Goal: Task Accomplishment & Management: Manage account settings

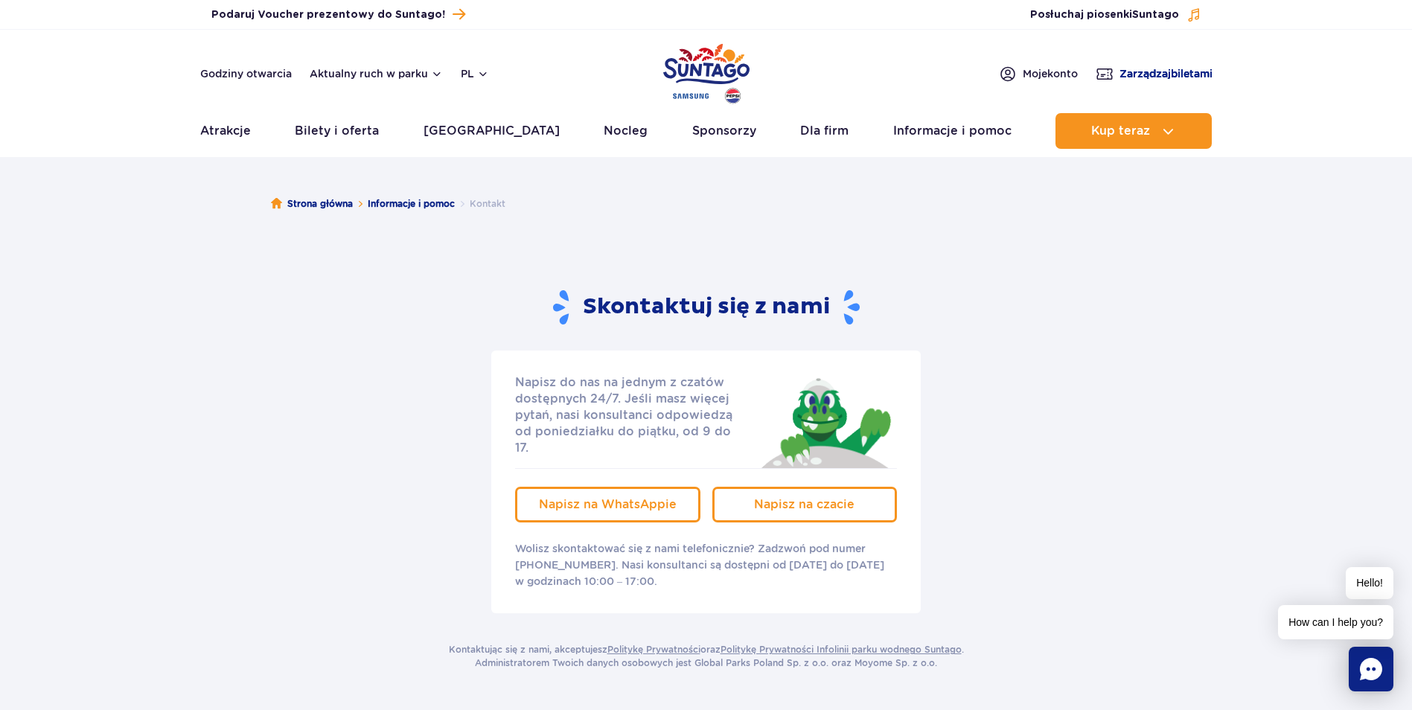
click at [1164, 74] on span "Zarządzaj biletami" at bounding box center [1166, 73] width 93 height 15
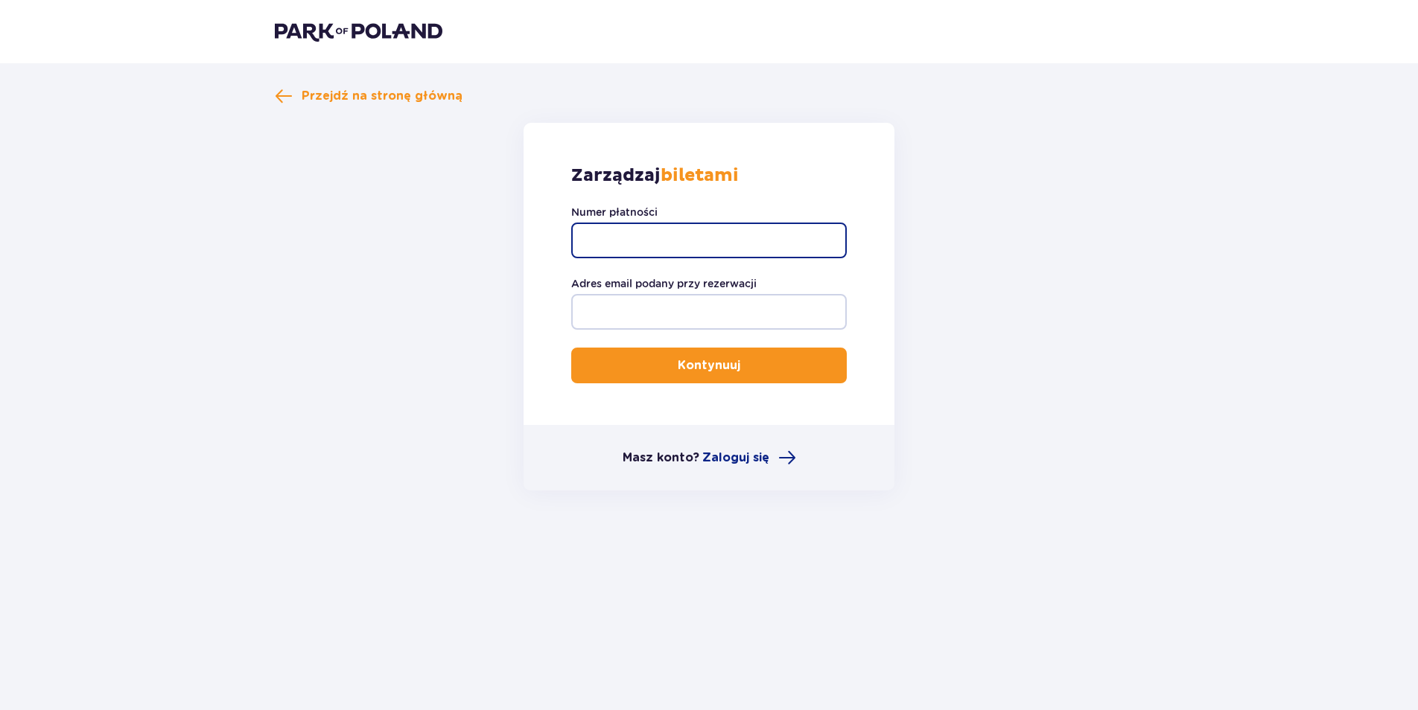
click at [644, 232] on input "Numer płatności" at bounding box center [708, 241] width 275 height 36
paste input "TR-VRC-EM3ZH1X"
type input "TR-VRC-EM3ZH1X"
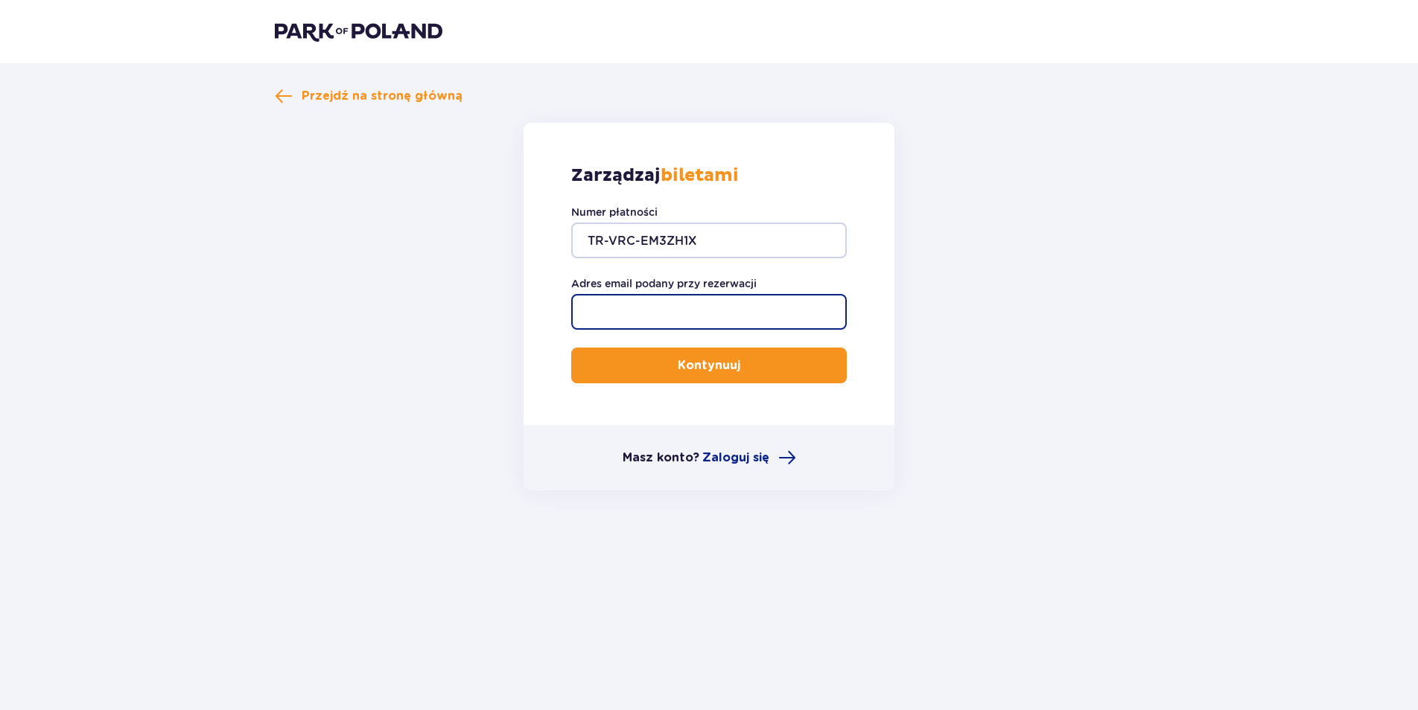
click at [671, 316] on input "Adres email podany przy rezerwacji" at bounding box center [708, 312] width 275 height 36
type input "agnieszka_zdunek@o2.pl"
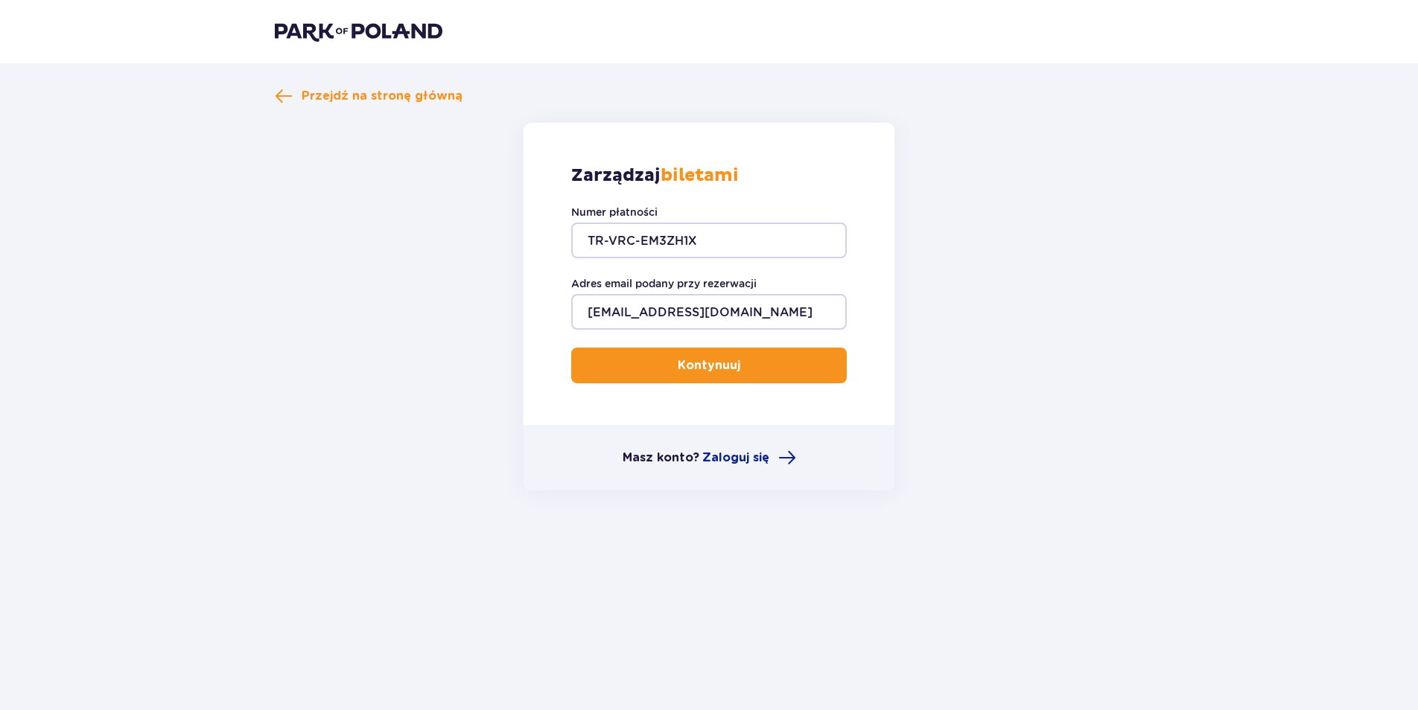
click at [693, 367] on p "Kontynuuj" at bounding box center [709, 365] width 63 height 16
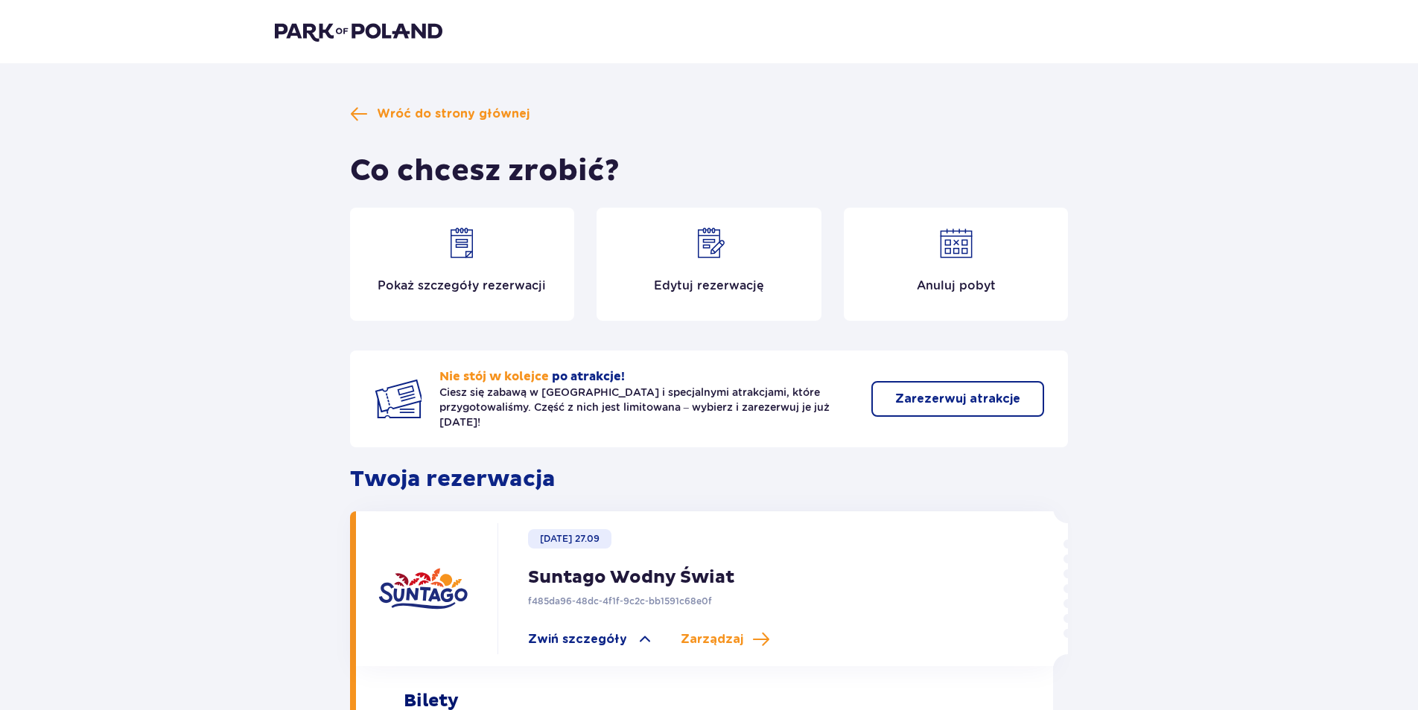
click at [710, 248] on img at bounding box center [709, 244] width 36 height 36
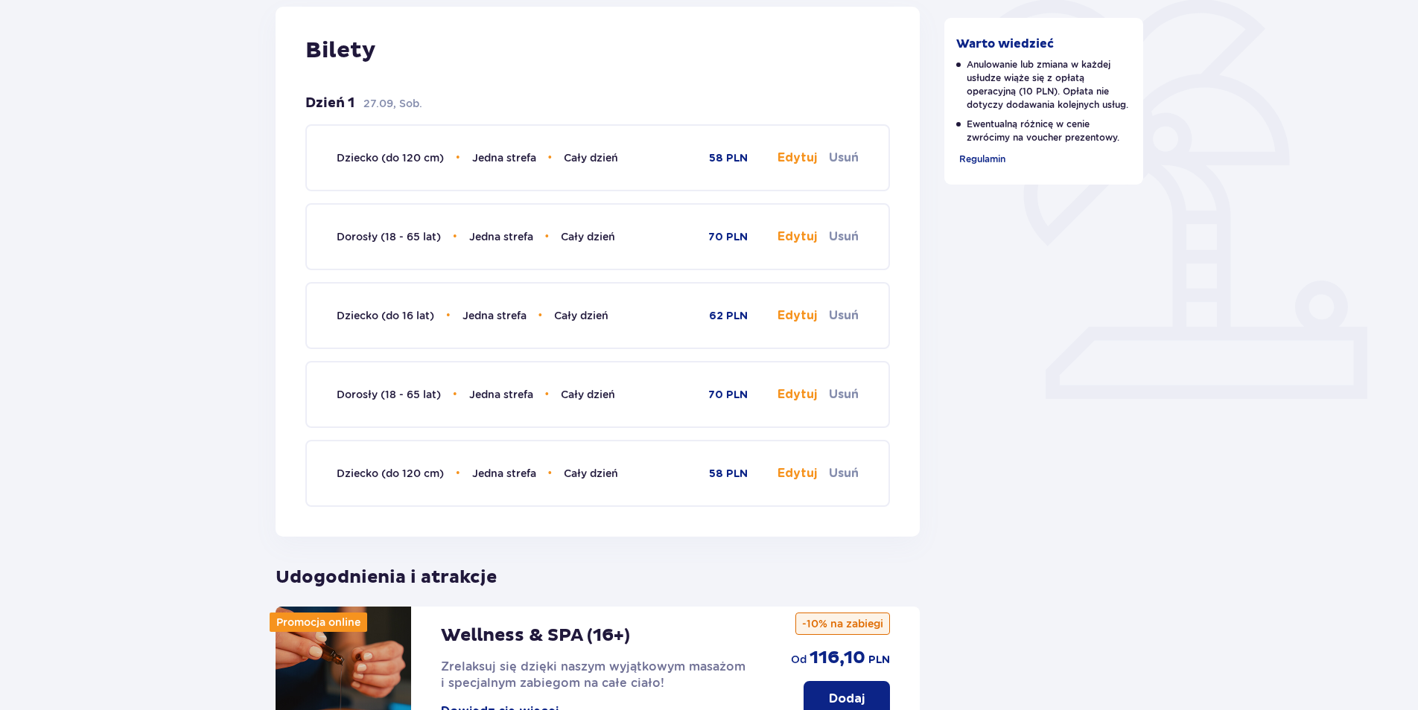
scroll to position [298, 0]
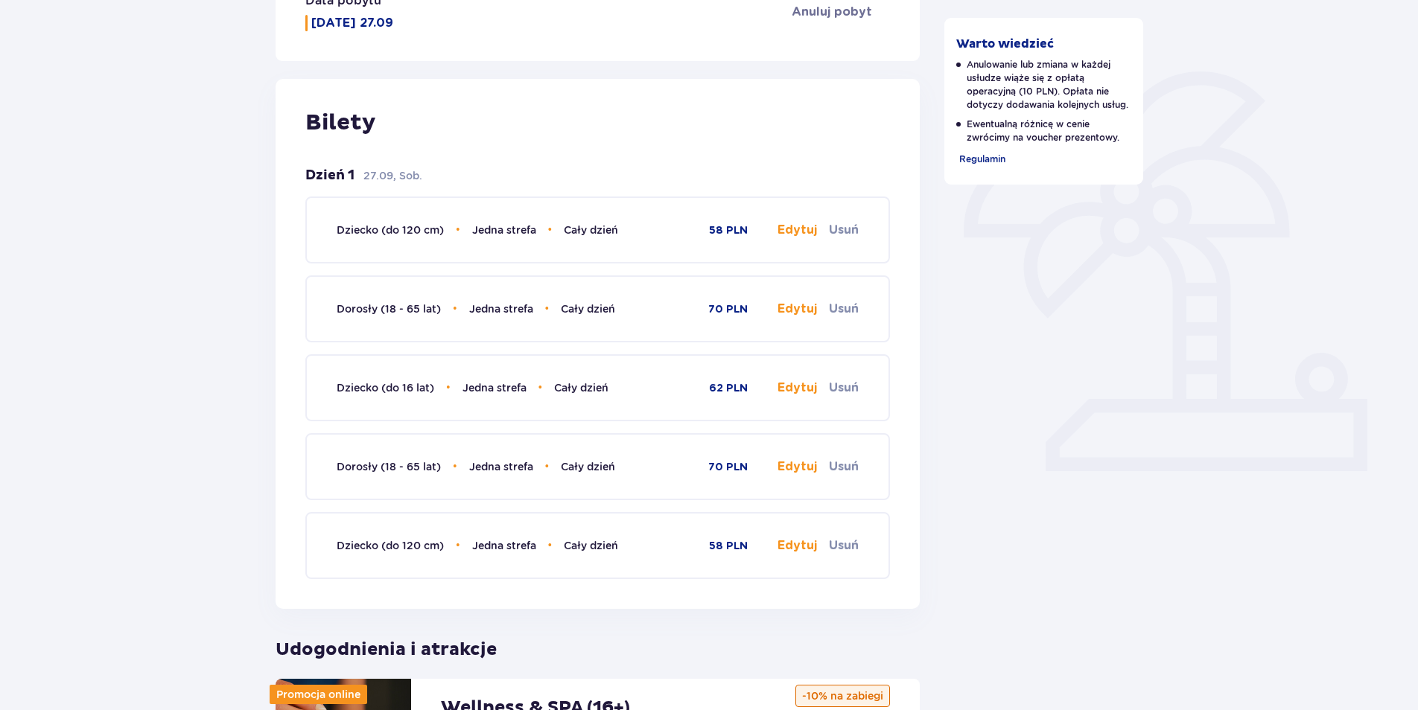
click at [788, 230] on button "Edytuj" at bounding box center [796, 230] width 39 height 16
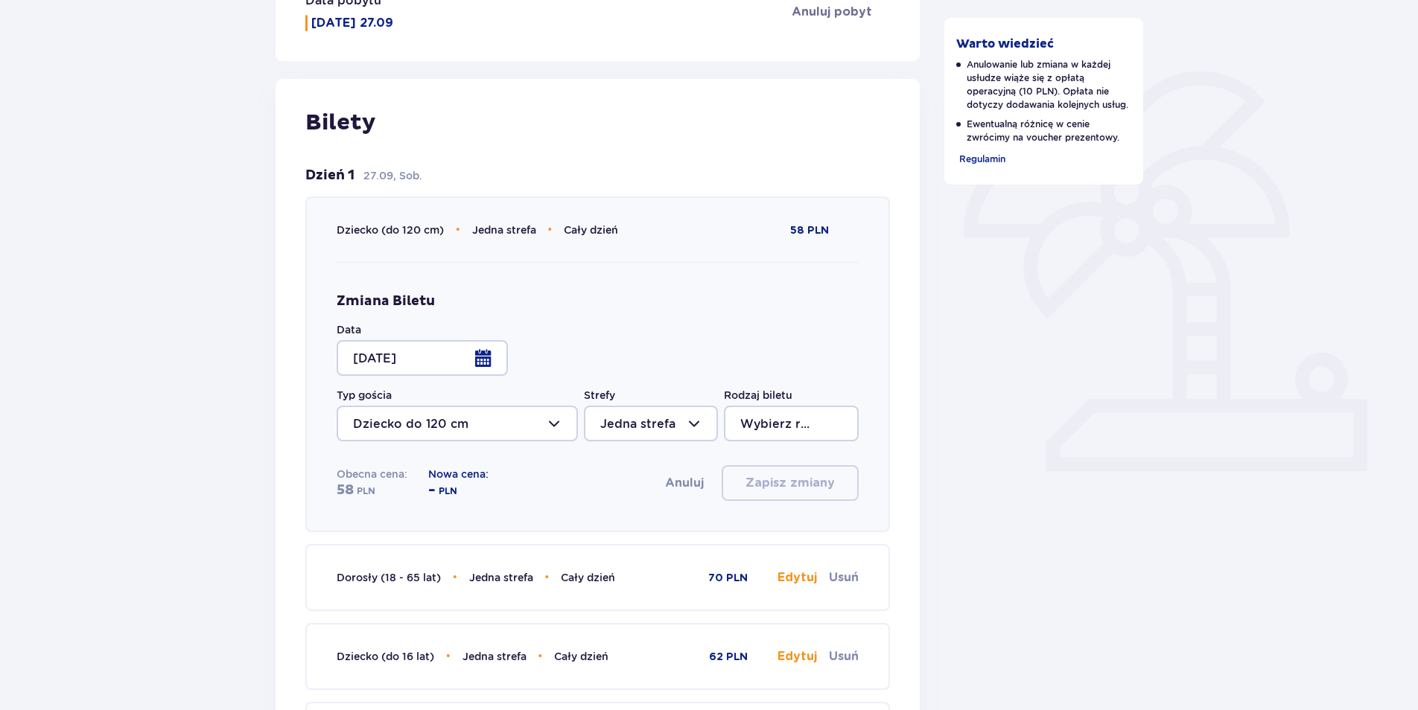
type input "Cały dzień"
click at [485, 363] on div at bounding box center [422, 358] width 171 height 36
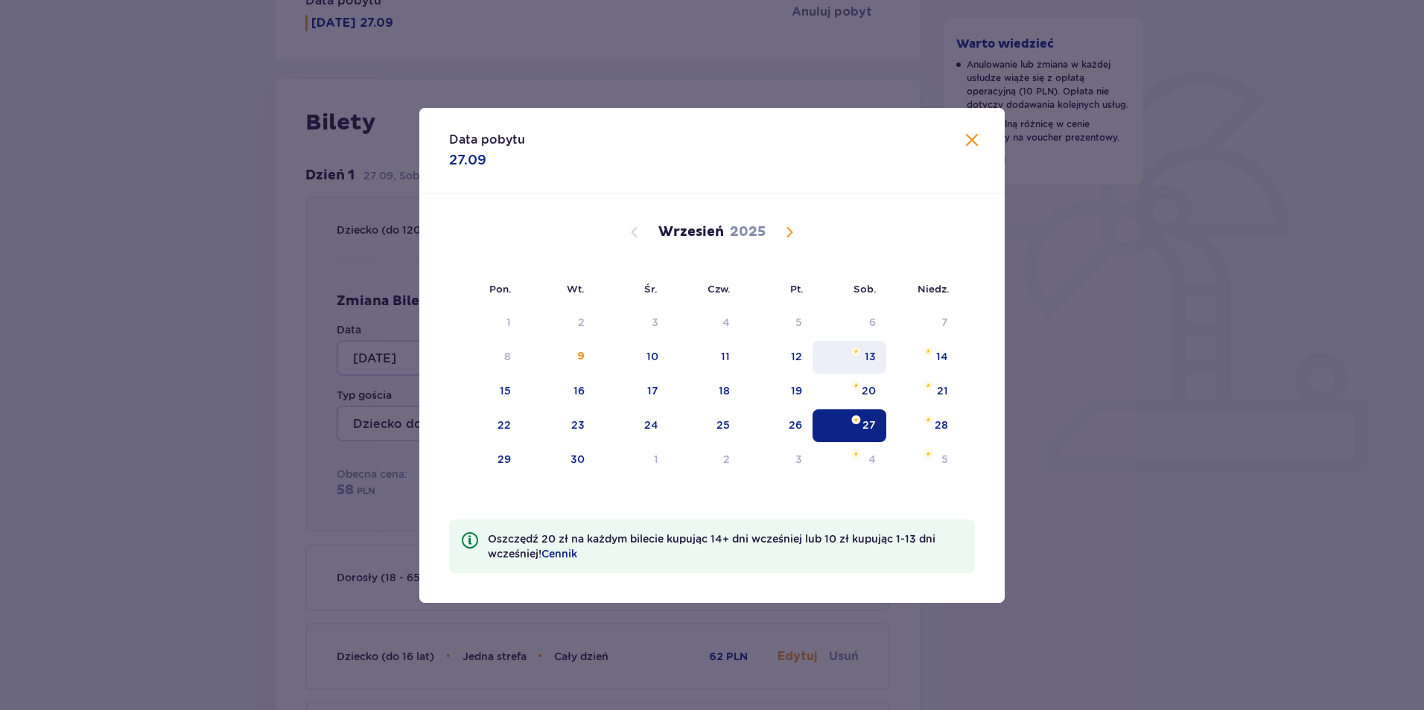
click at [862, 357] on div "13" at bounding box center [849, 357] width 74 height 33
type input "13.09.25"
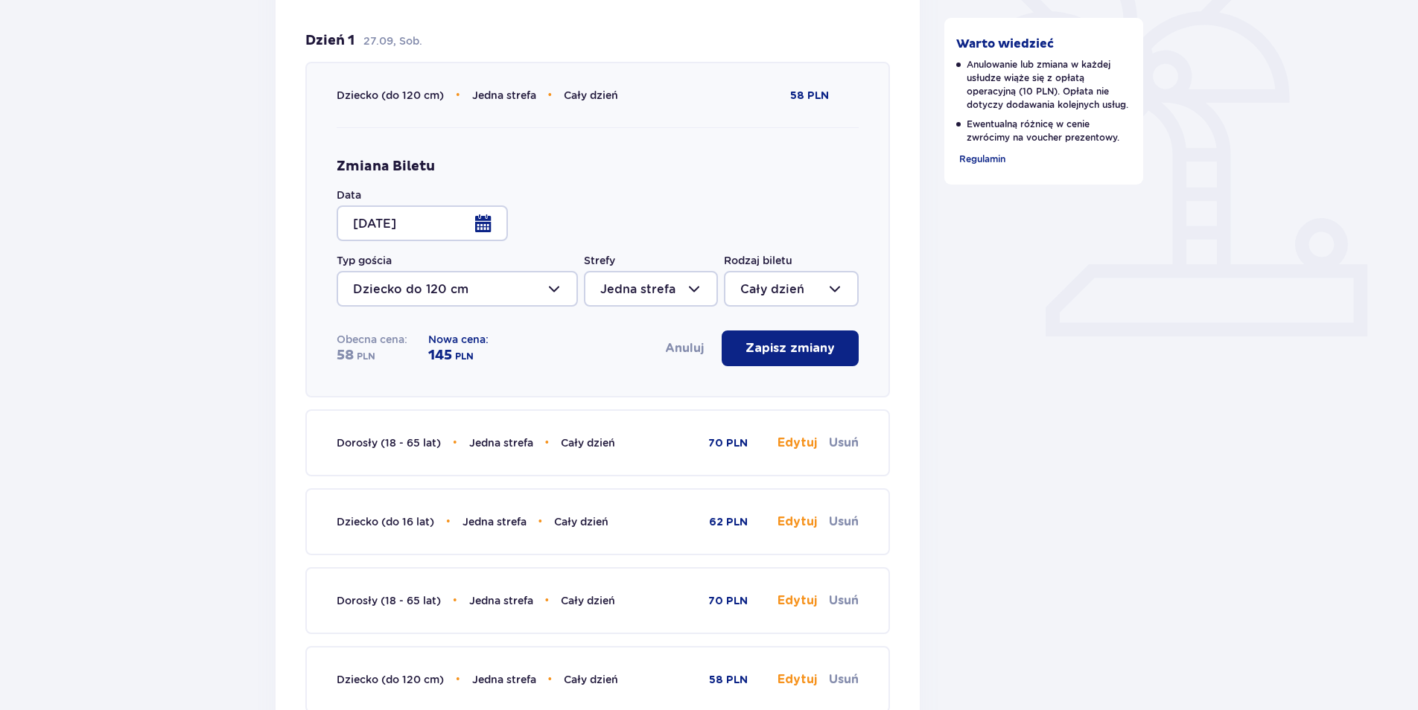
scroll to position [447, 0]
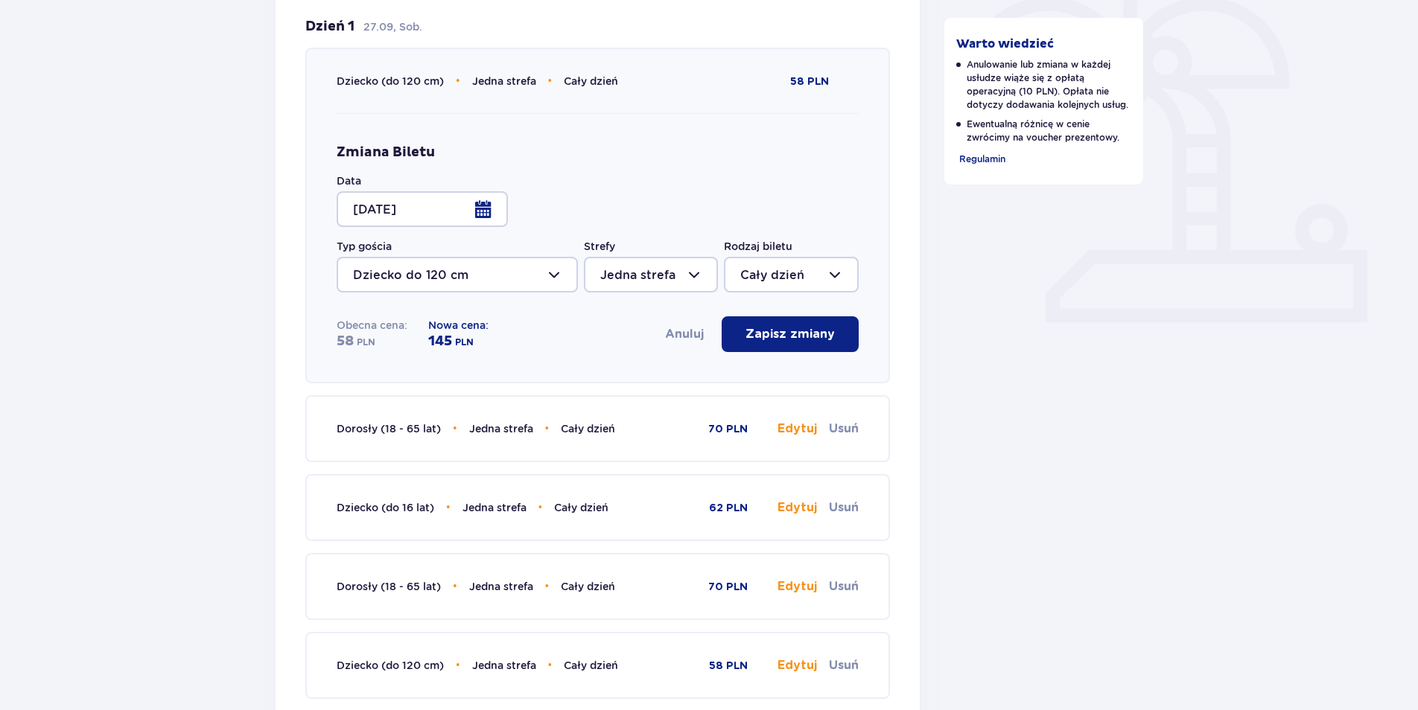
click at [793, 427] on button "Edytuj" at bounding box center [796, 429] width 39 height 16
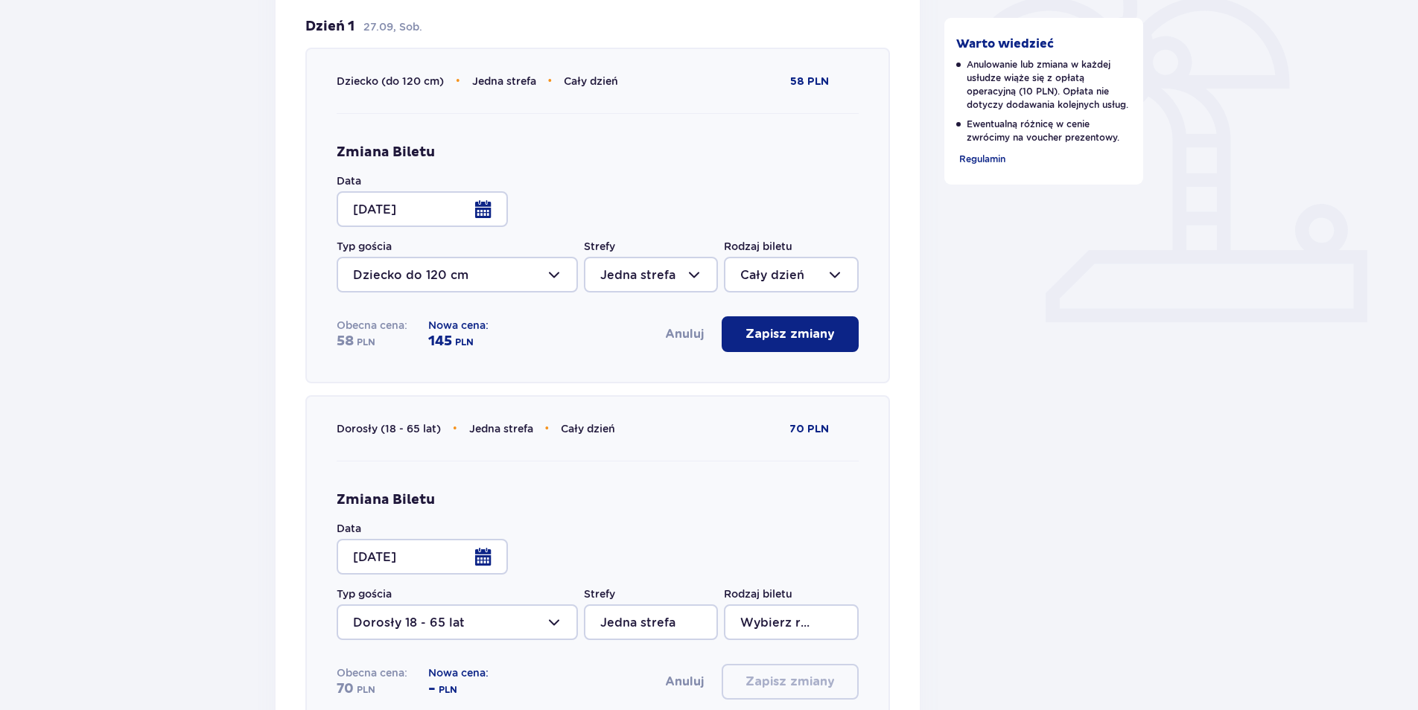
type input "Cały dzień"
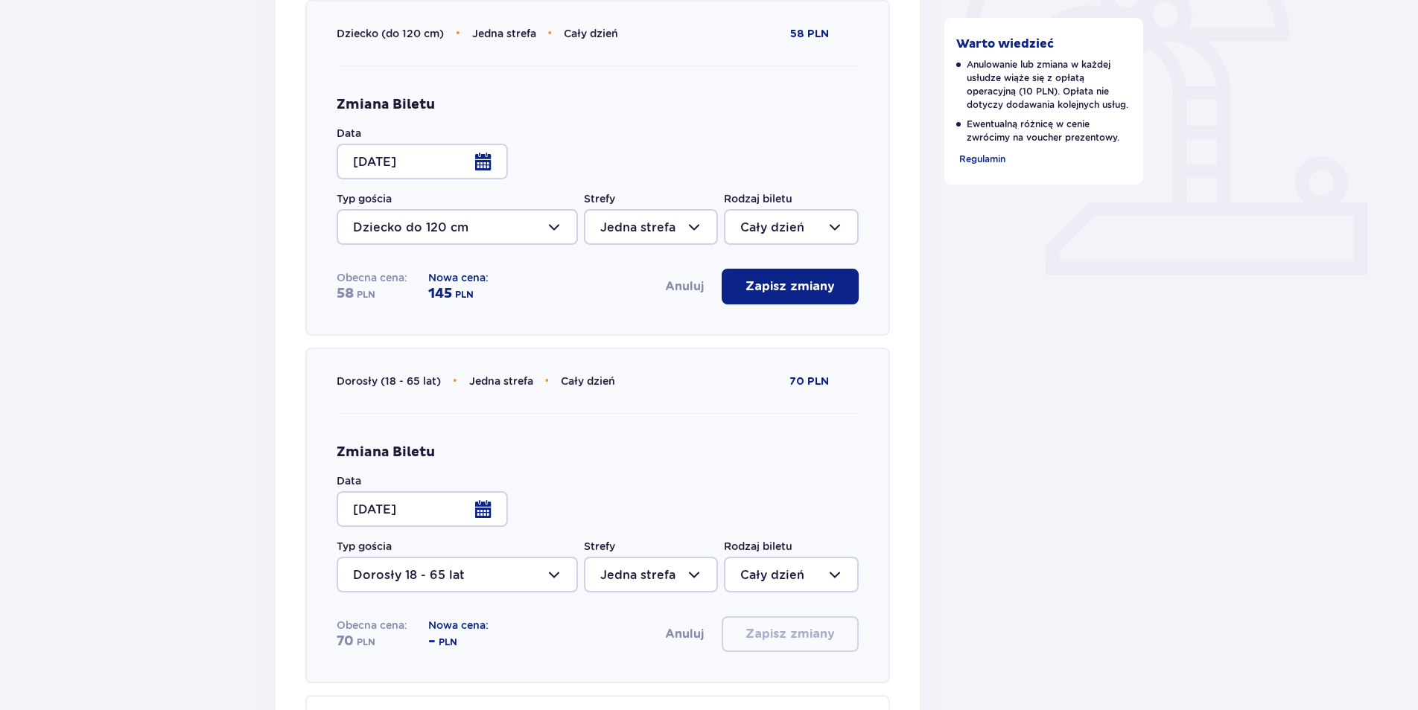
scroll to position [521, 0]
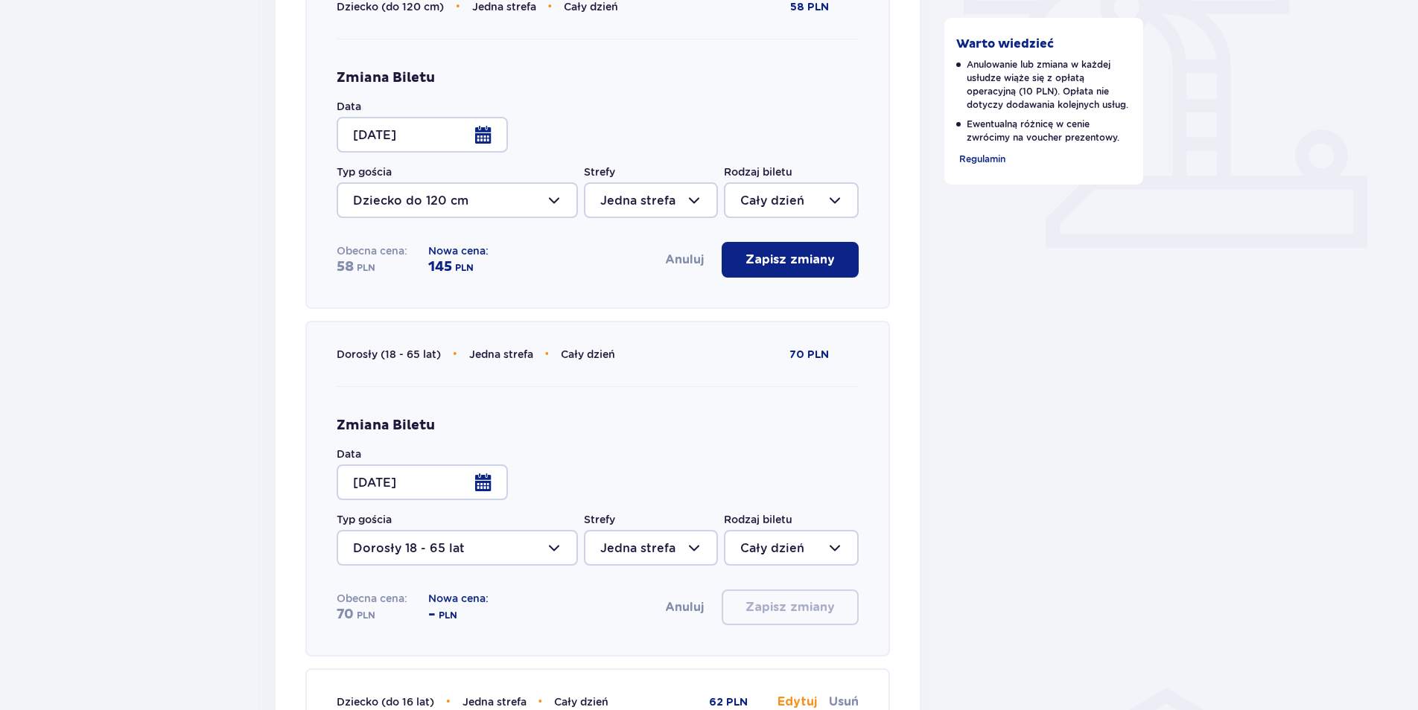
click at [484, 480] on div at bounding box center [422, 483] width 171 height 36
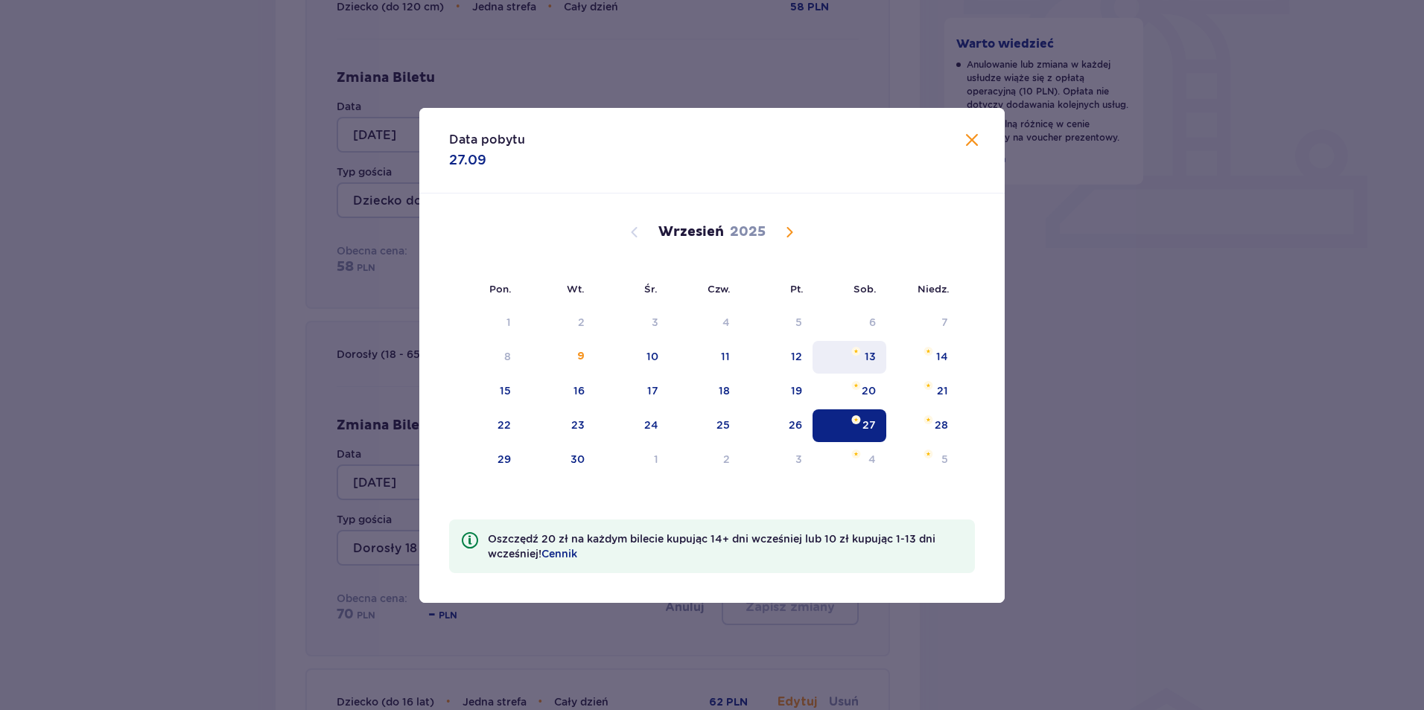
click at [864, 355] on div "13" at bounding box center [849, 357] width 74 height 33
type input "13.09.25"
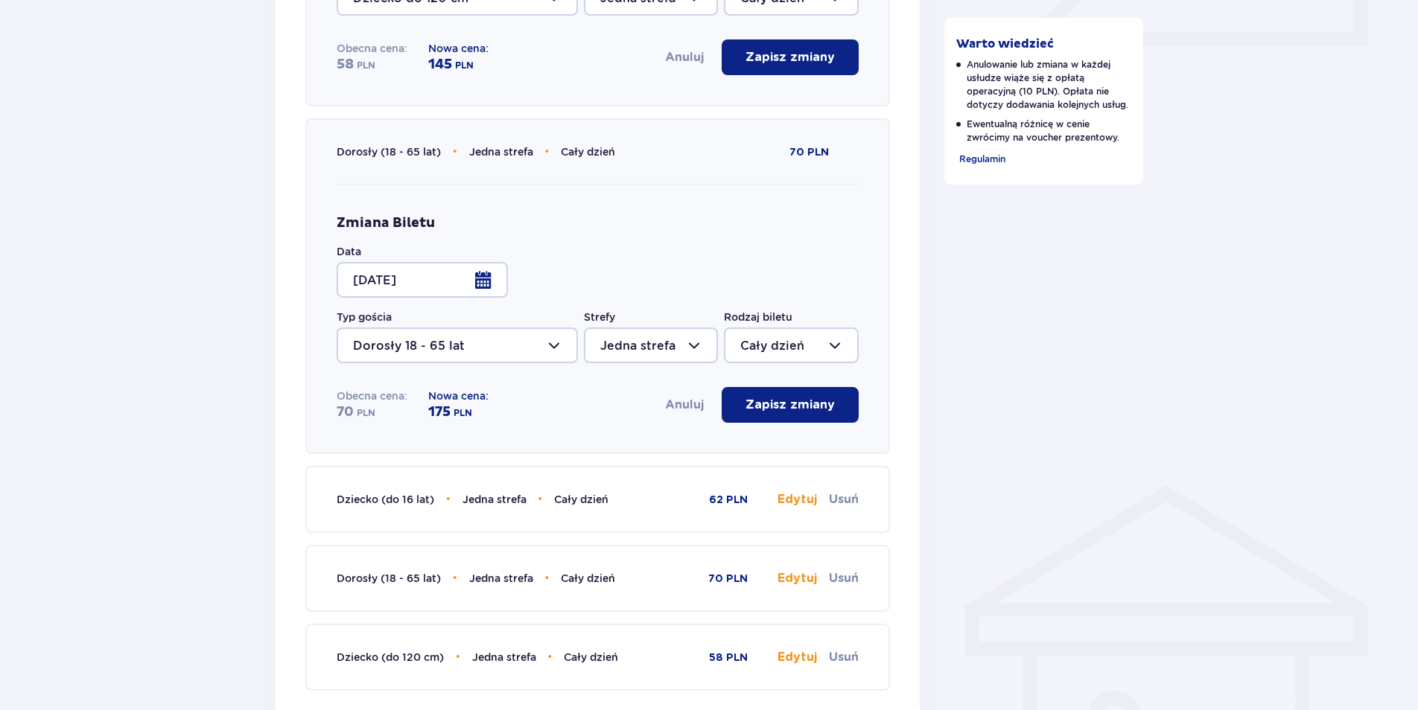
scroll to position [745, 0]
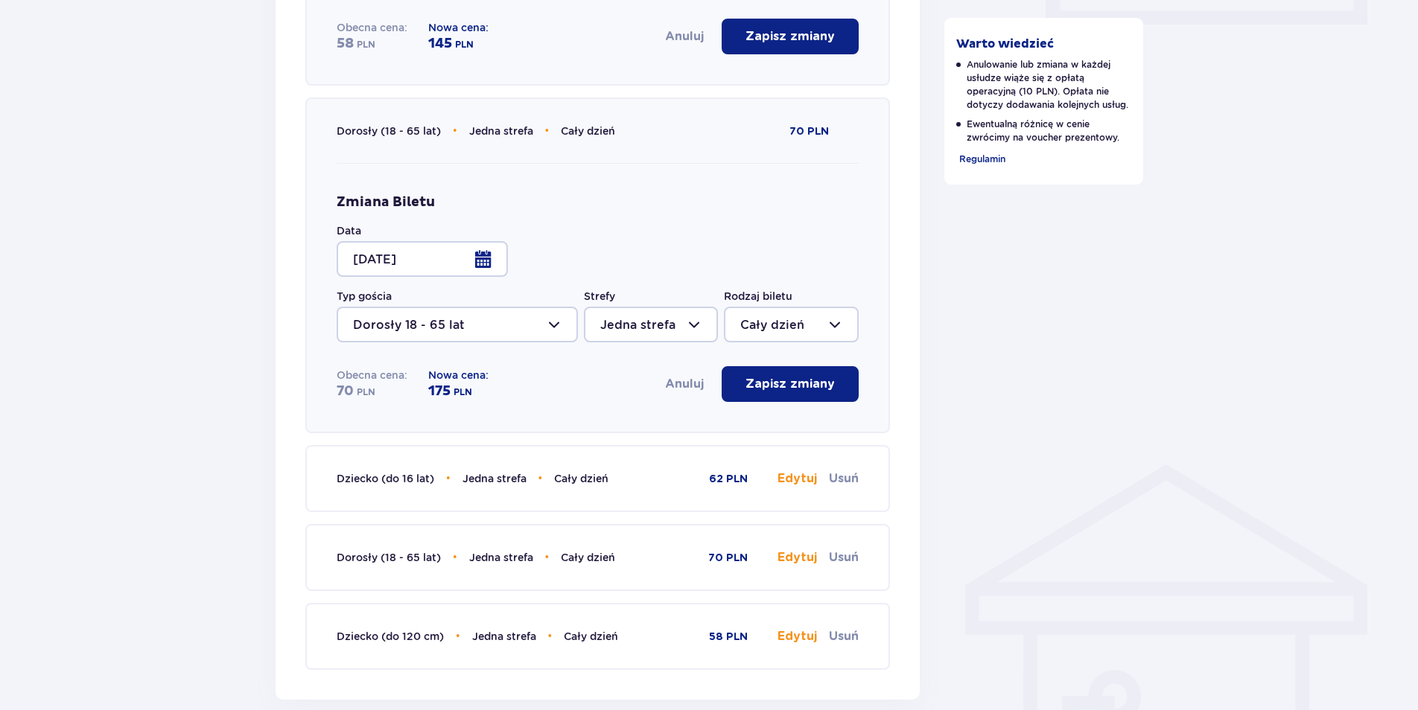
click at [790, 468] on div "Dziecko (do 16 lat) • Jedna strefa • Cały dzień 62 PLN Edytuj Usuń" at bounding box center [598, 479] width 522 height 64
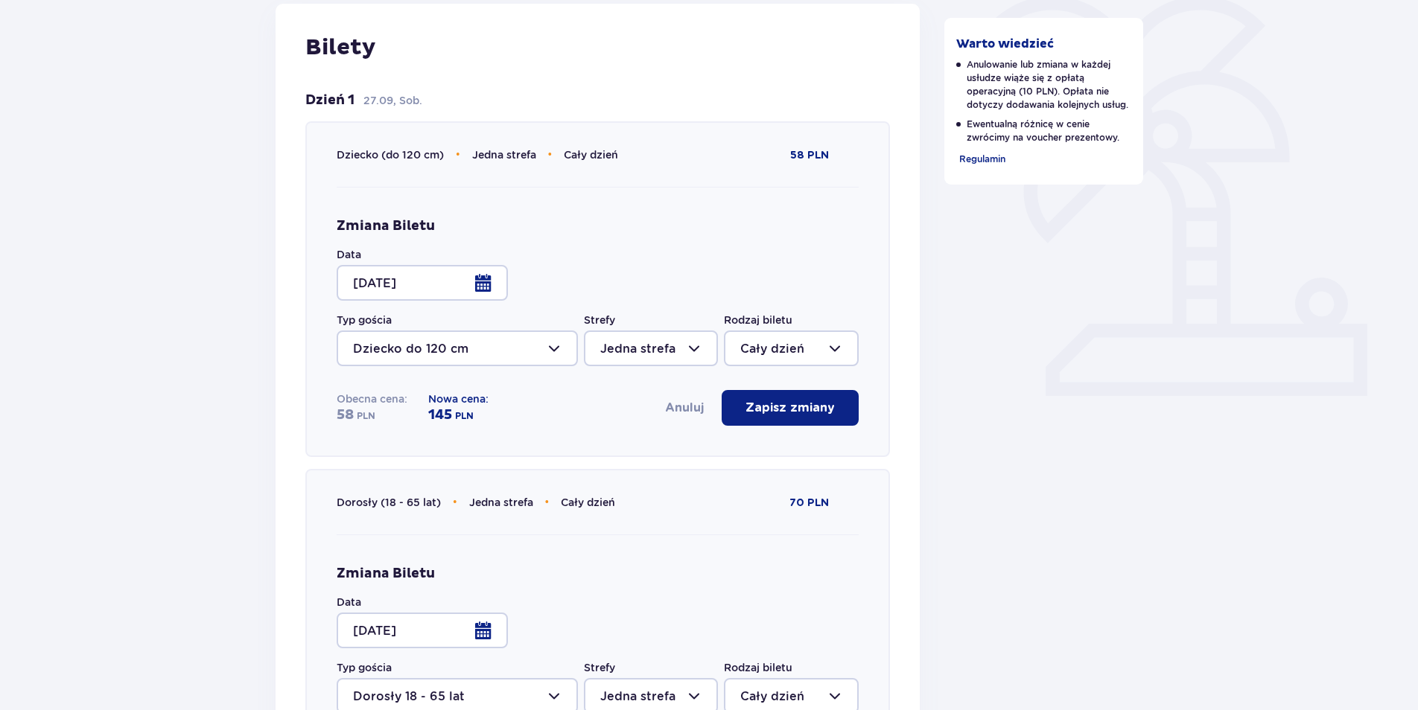
scroll to position [372, 0]
click at [773, 407] on p "Zapisz zmiany" at bounding box center [789, 409] width 89 height 16
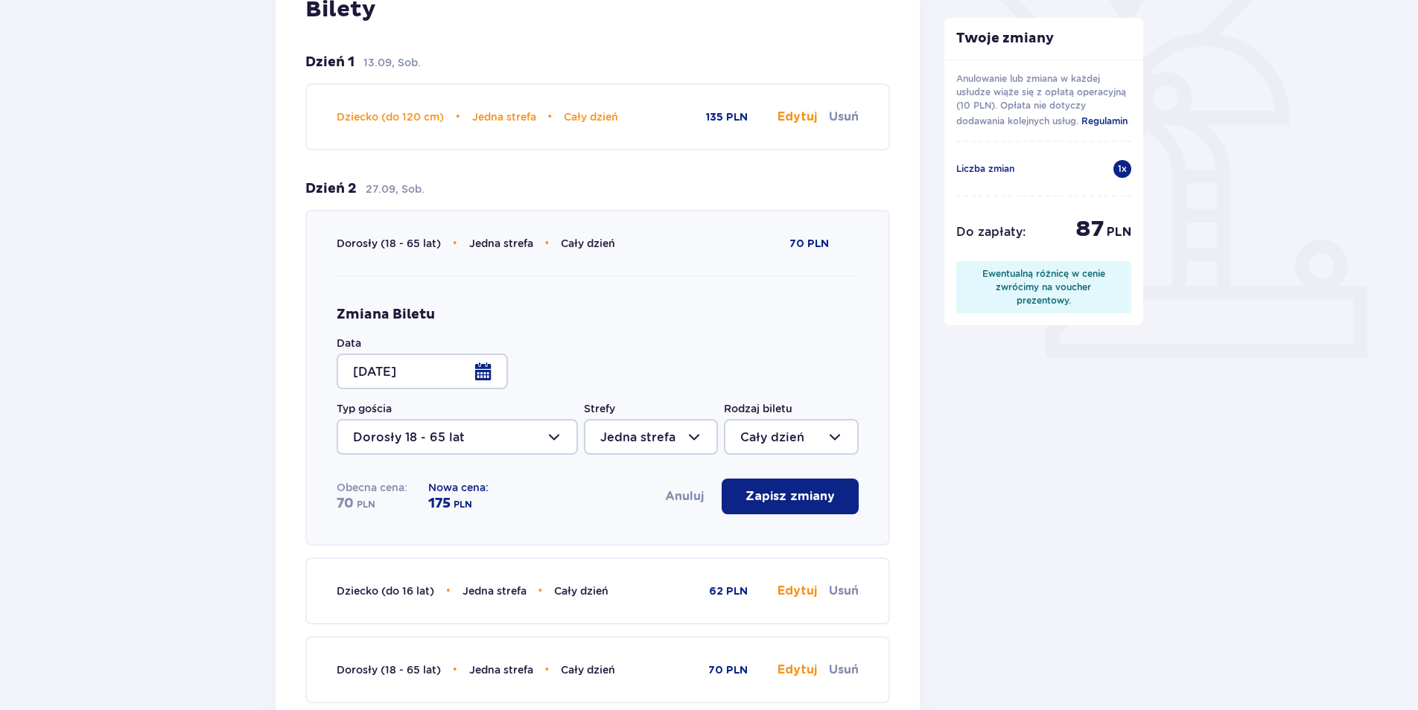
scroll to position [447, 0]
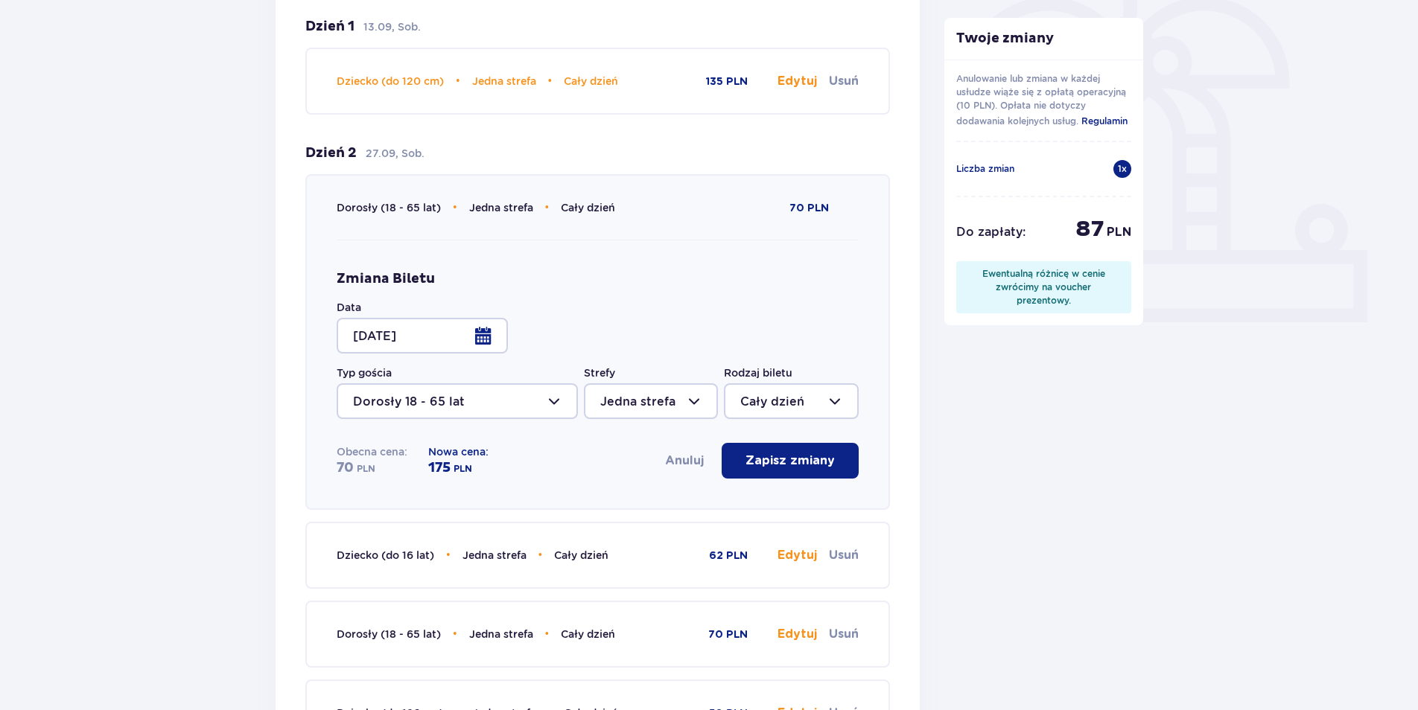
click at [689, 457] on button "Anuluj" at bounding box center [684, 461] width 39 height 16
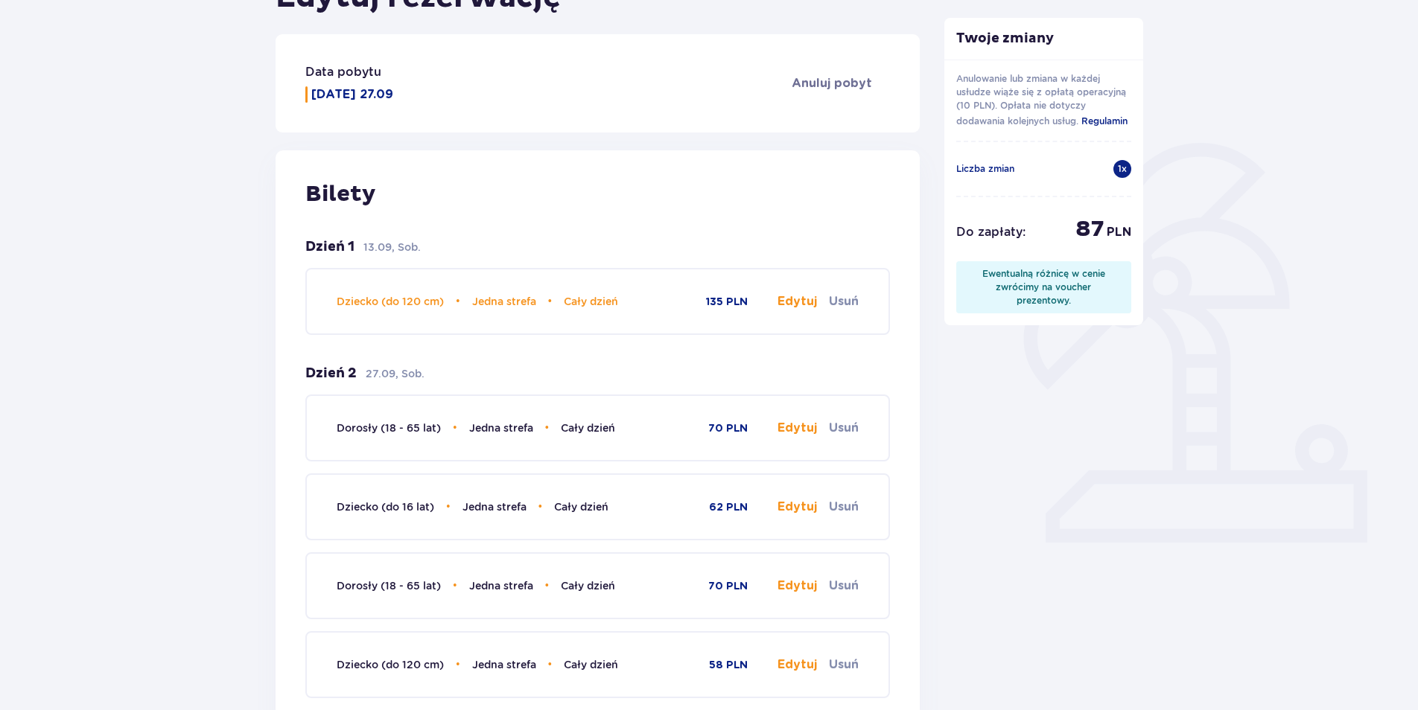
scroll to position [149, 0]
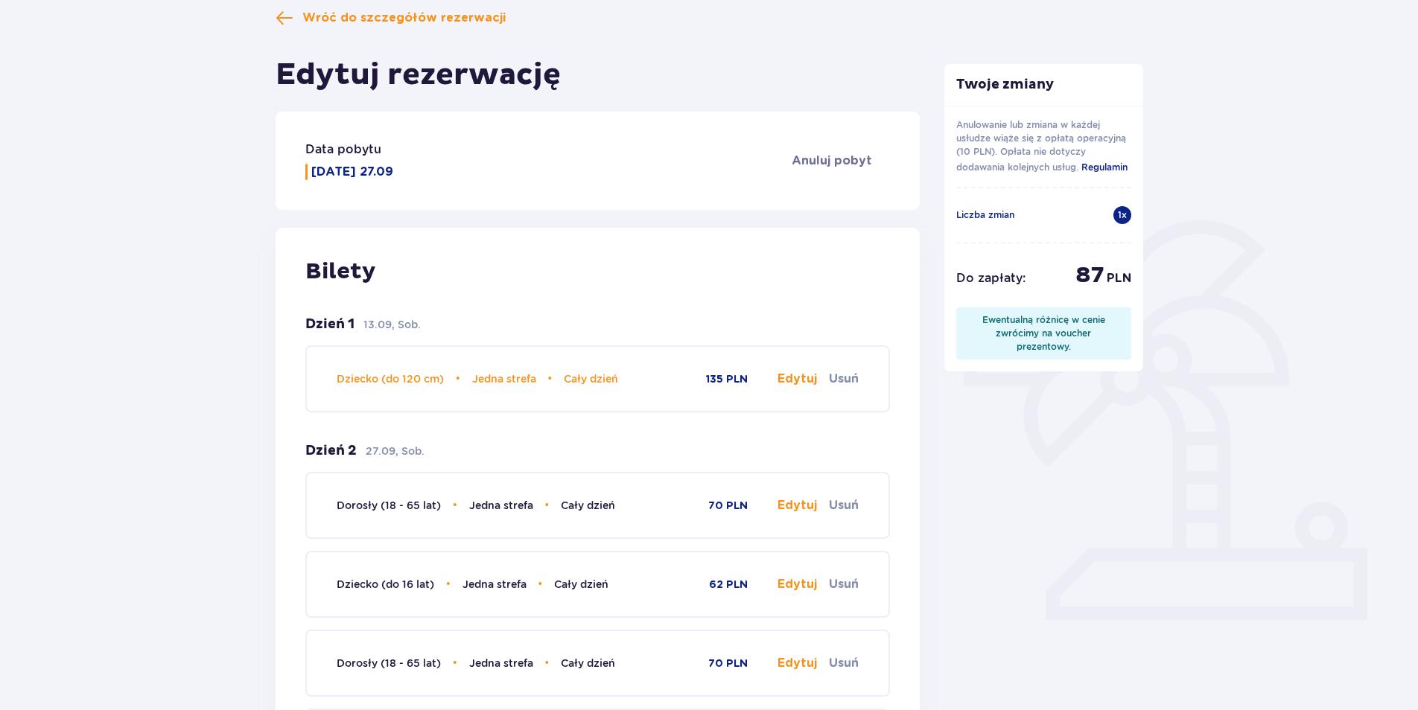
click at [789, 381] on button "Edytuj" at bounding box center [796, 379] width 39 height 16
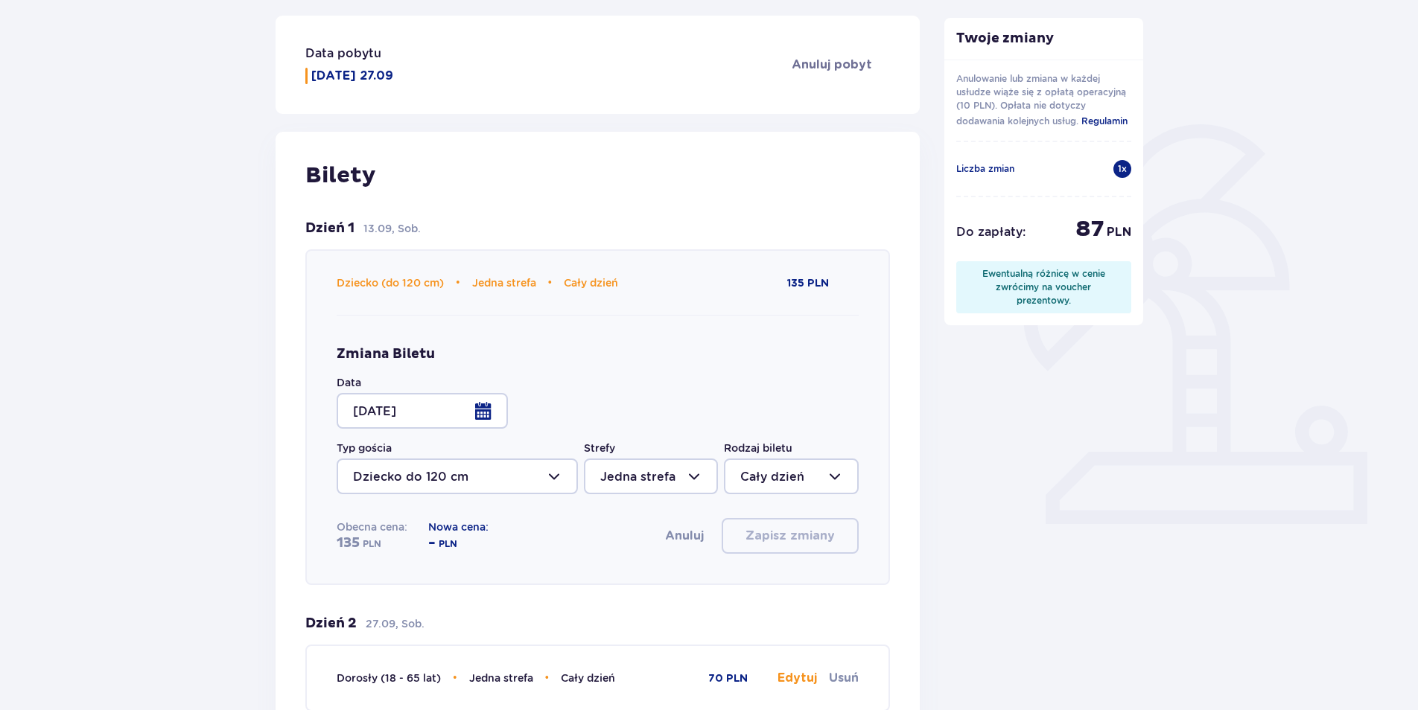
scroll to position [372, 0]
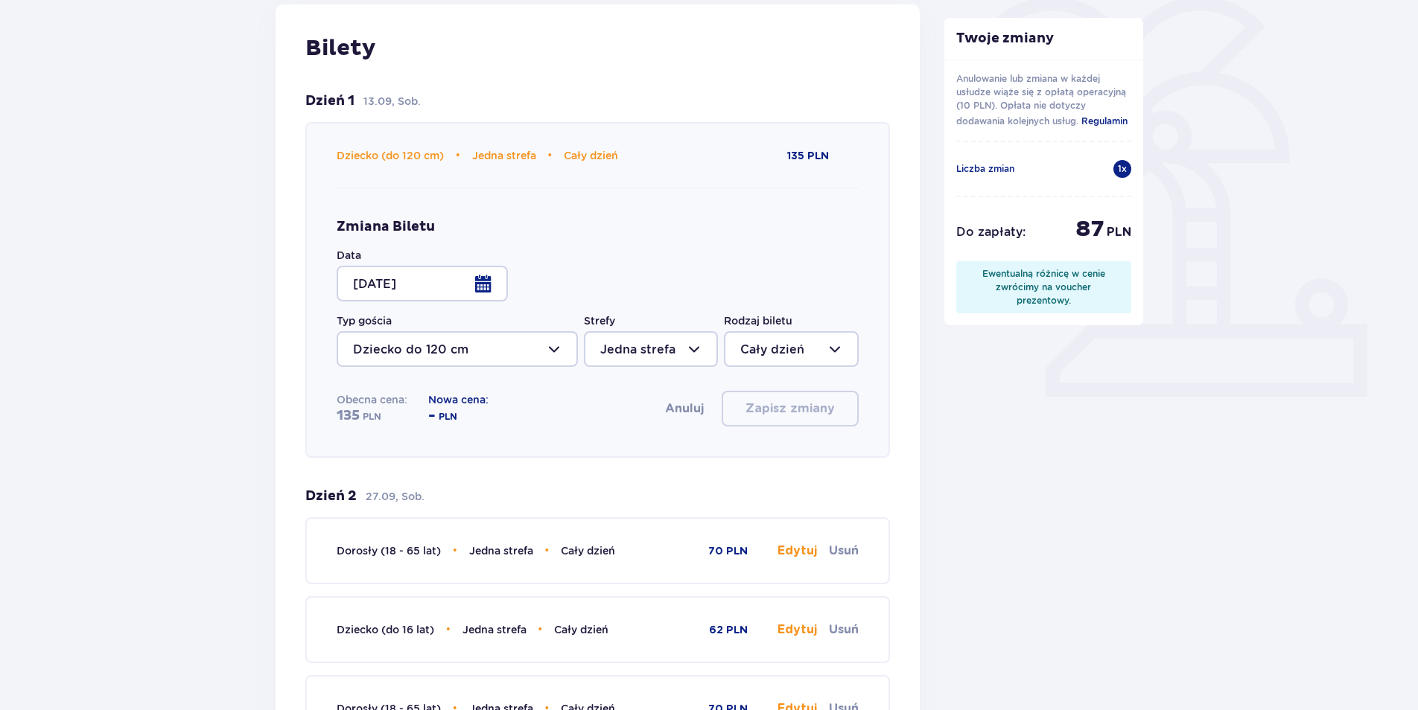
click at [566, 342] on div at bounding box center [457, 349] width 241 height 36
click at [489, 270] on div at bounding box center [422, 284] width 171 height 36
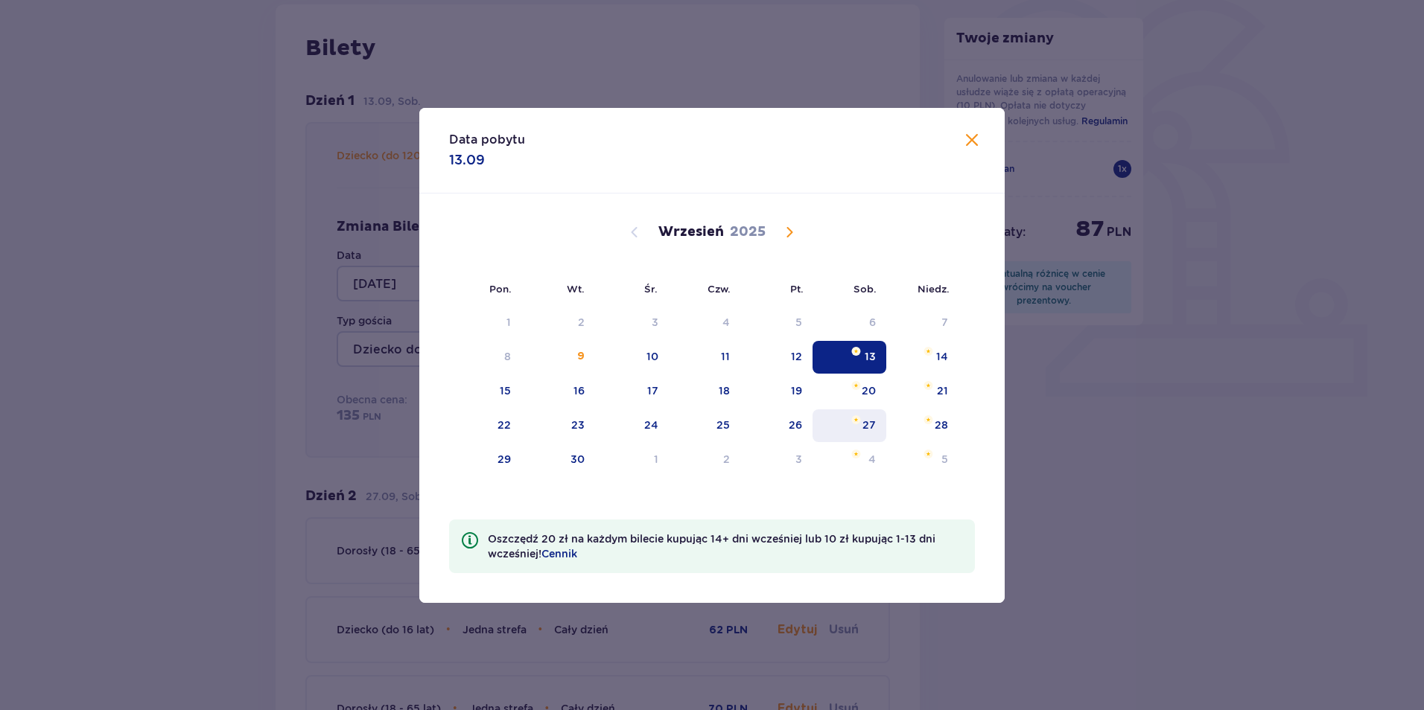
click at [873, 419] on div "27" at bounding box center [868, 425] width 13 height 15
type input "27.09.25"
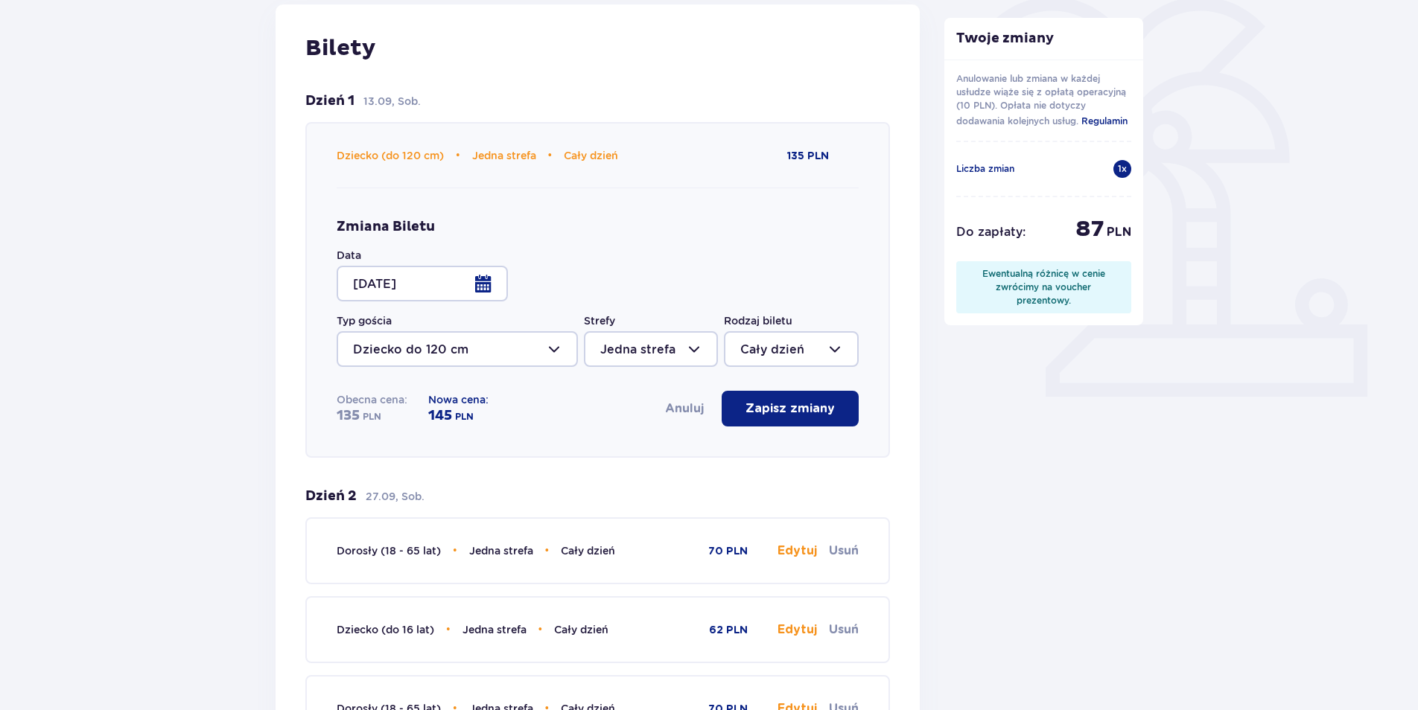
click at [768, 412] on p "Zapisz zmiany" at bounding box center [789, 409] width 89 height 16
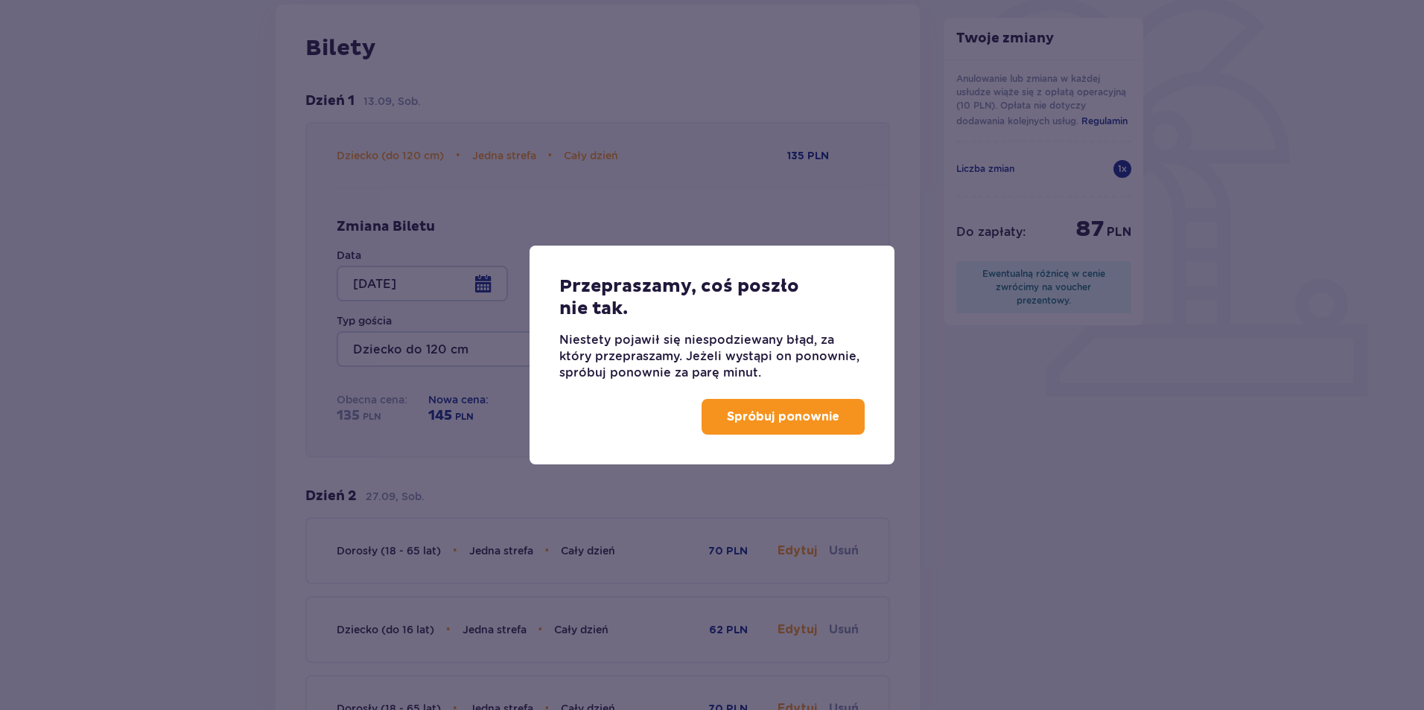
click at [803, 419] on p "Spróbuj ponownie" at bounding box center [783, 417] width 112 height 16
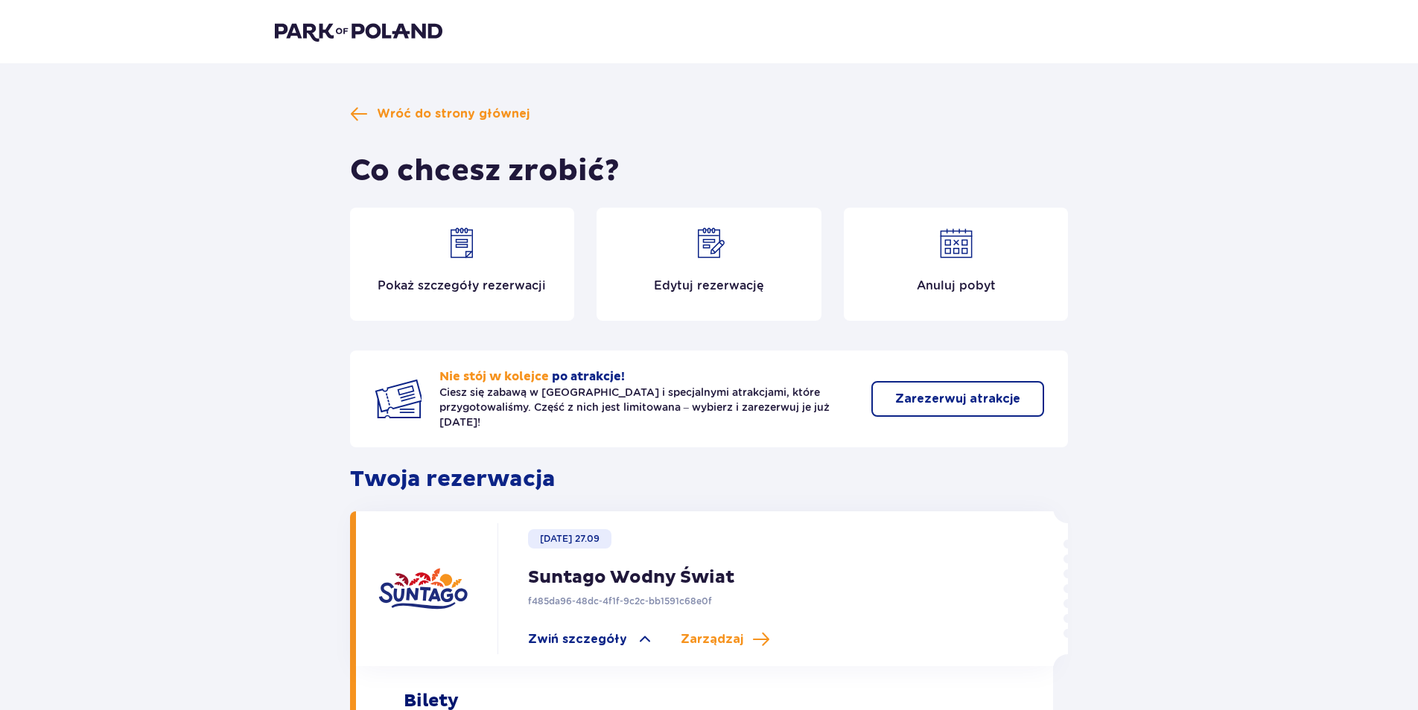
click at [459, 257] on img at bounding box center [462, 244] width 36 height 36
click at [702, 252] on img at bounding box center [709, 244] width 36 height 36
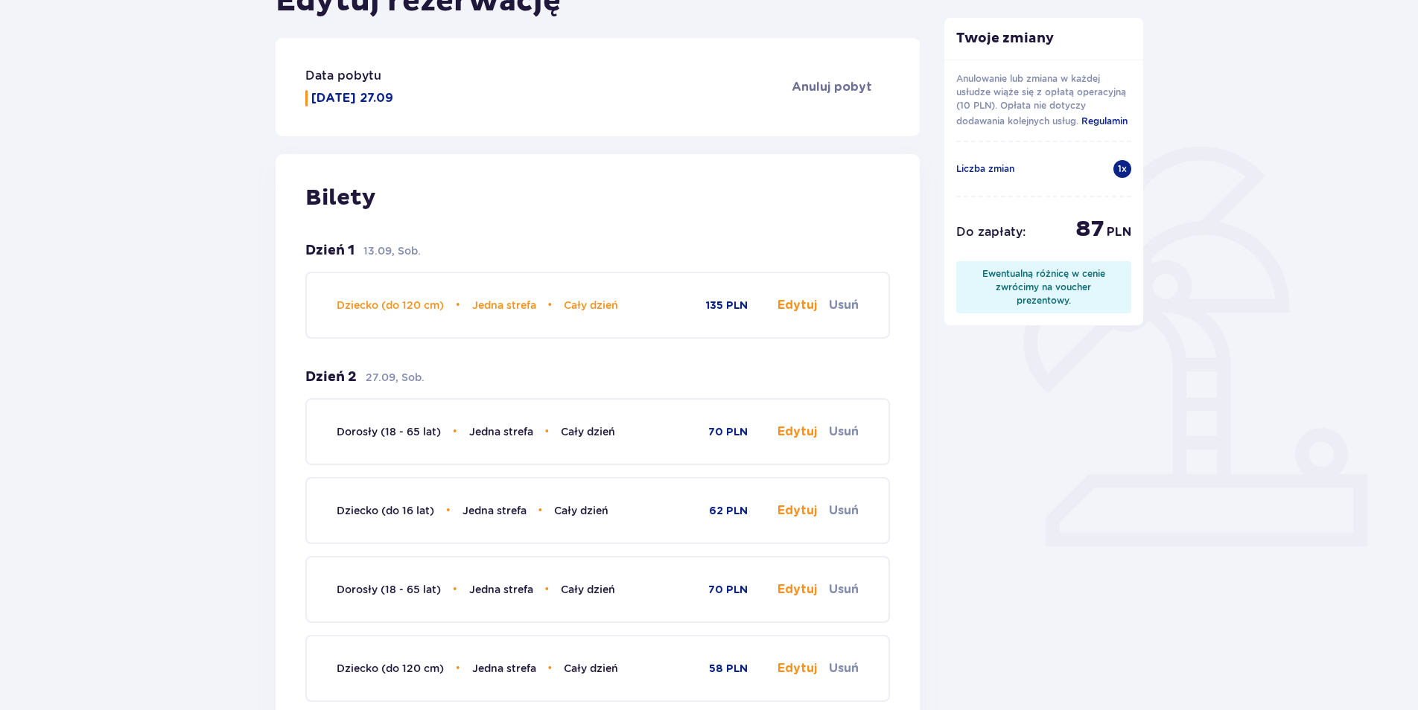
scroll to position [223, 0]
click at [796, 429] on button "Edytuj" at bounding box center [796, 431] width 39 height 16
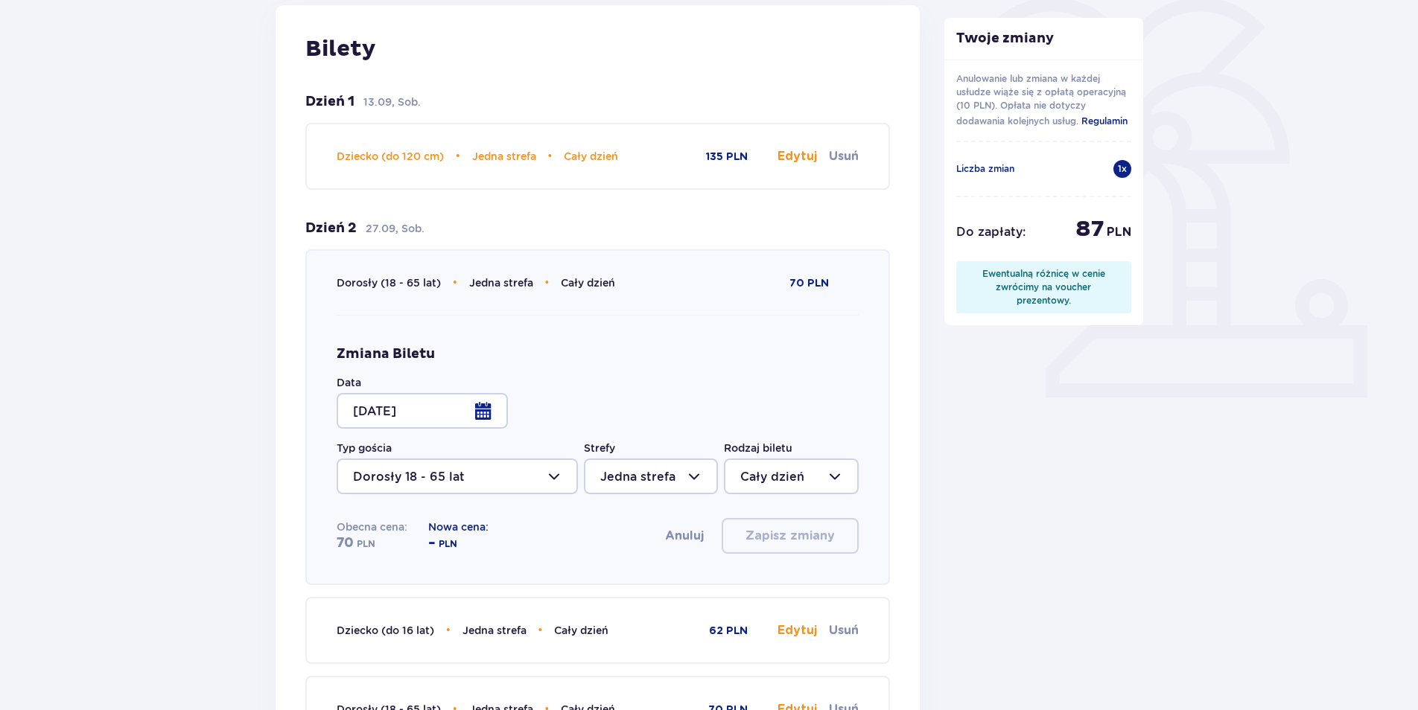
scroll to position [372, 0]
click at [476, 416] on div at bounding box center [422, 410] width 171 height 36
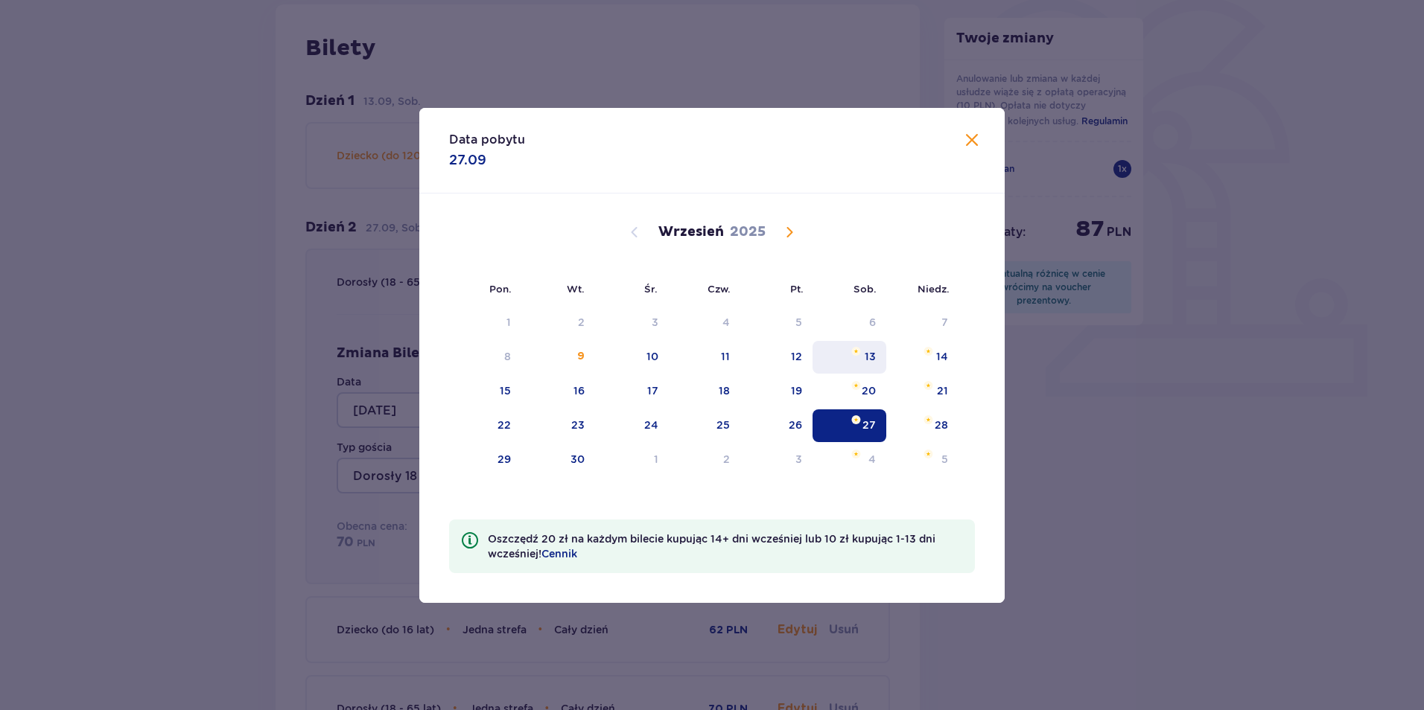
click at [858, 348] on img "sobota, 13 września 2025" at bounding box center [856, 351] width 10 height 9
type input "13.09.25"
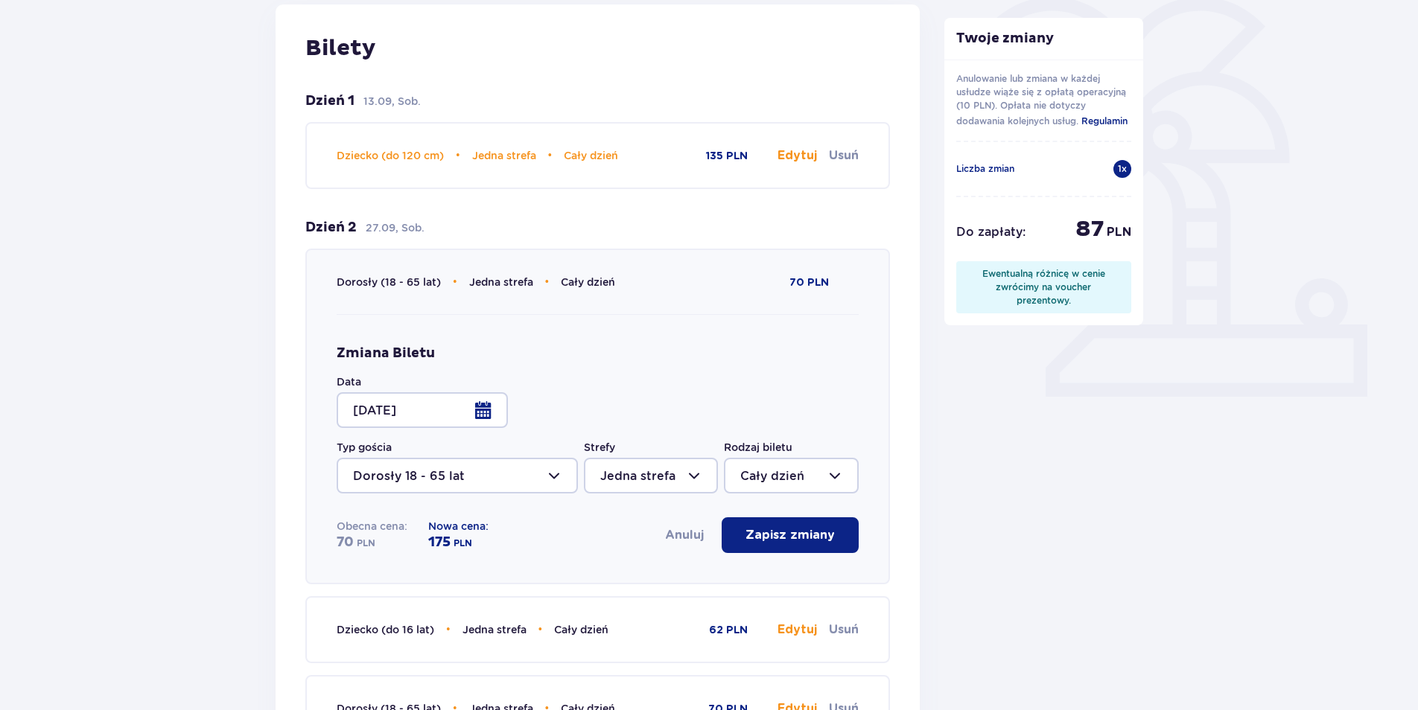
click at [751, 528] on p "Zapisz zmiany" at bounding box center [789, 535] width 89 height 16
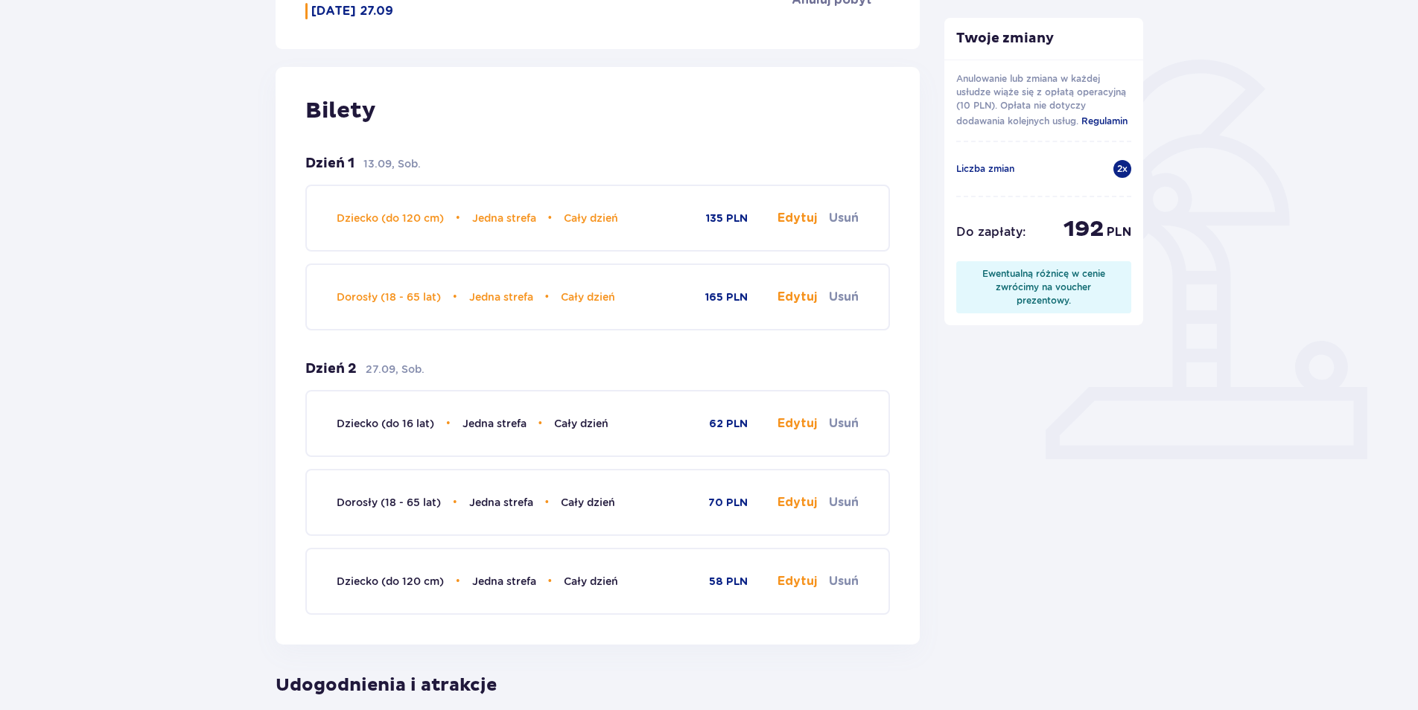
scroll to position [298, 0]
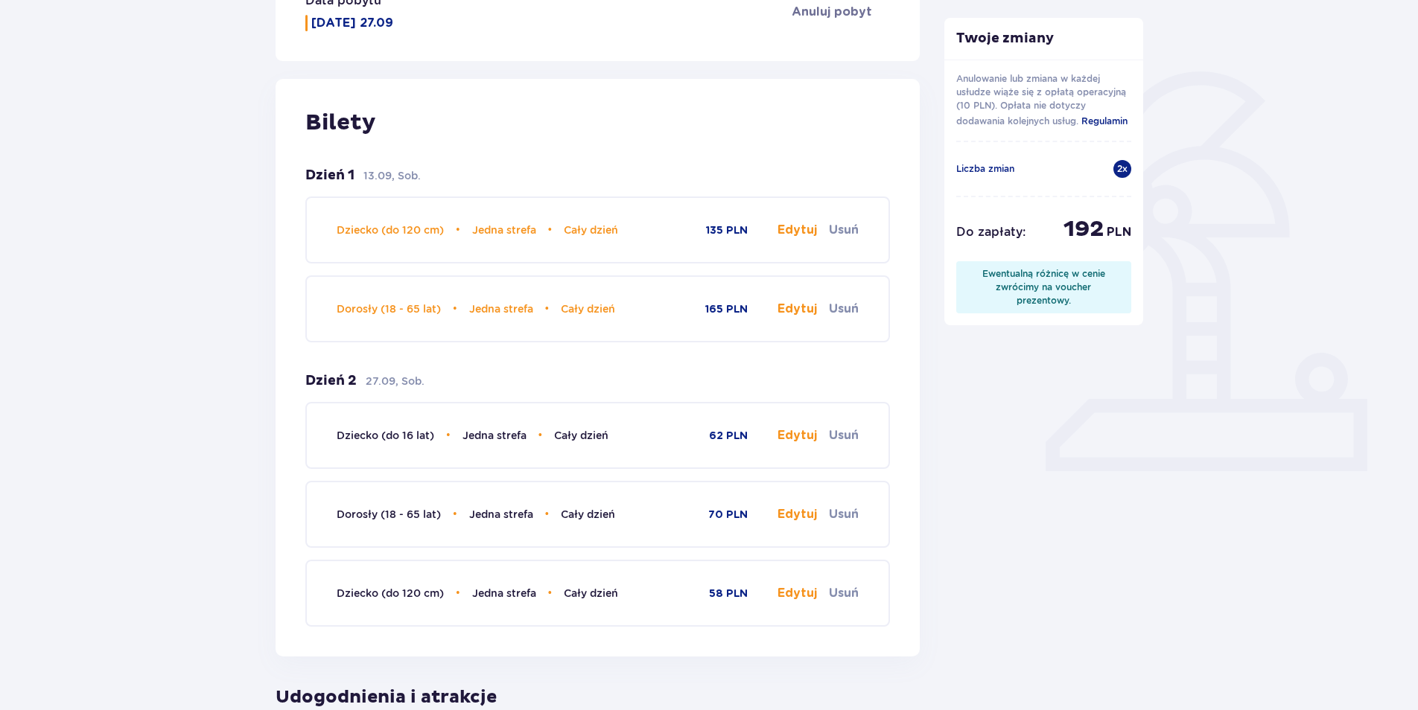
click at [783, 435] on button "Edytuj" at bounding box center [796, 435] width 39 height 16
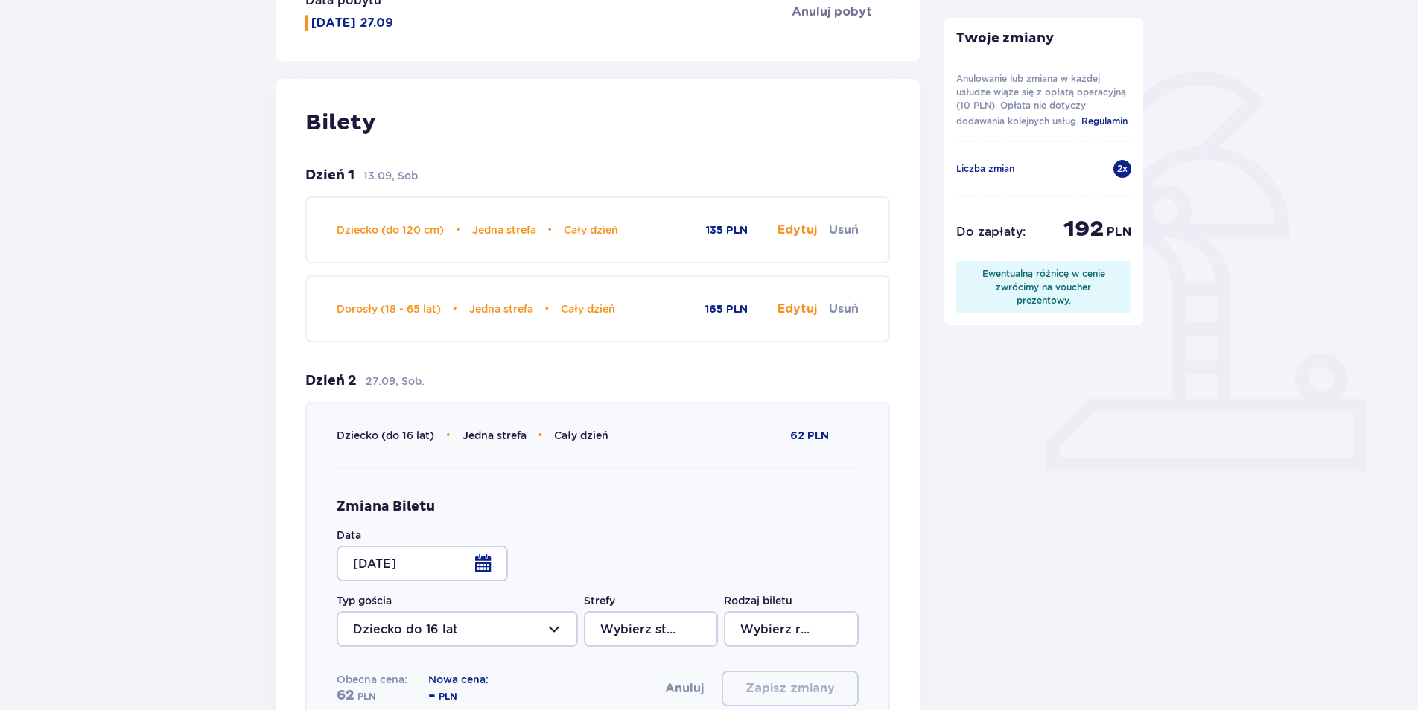
type input "Jedna strefa"
type input "Cały dzień"
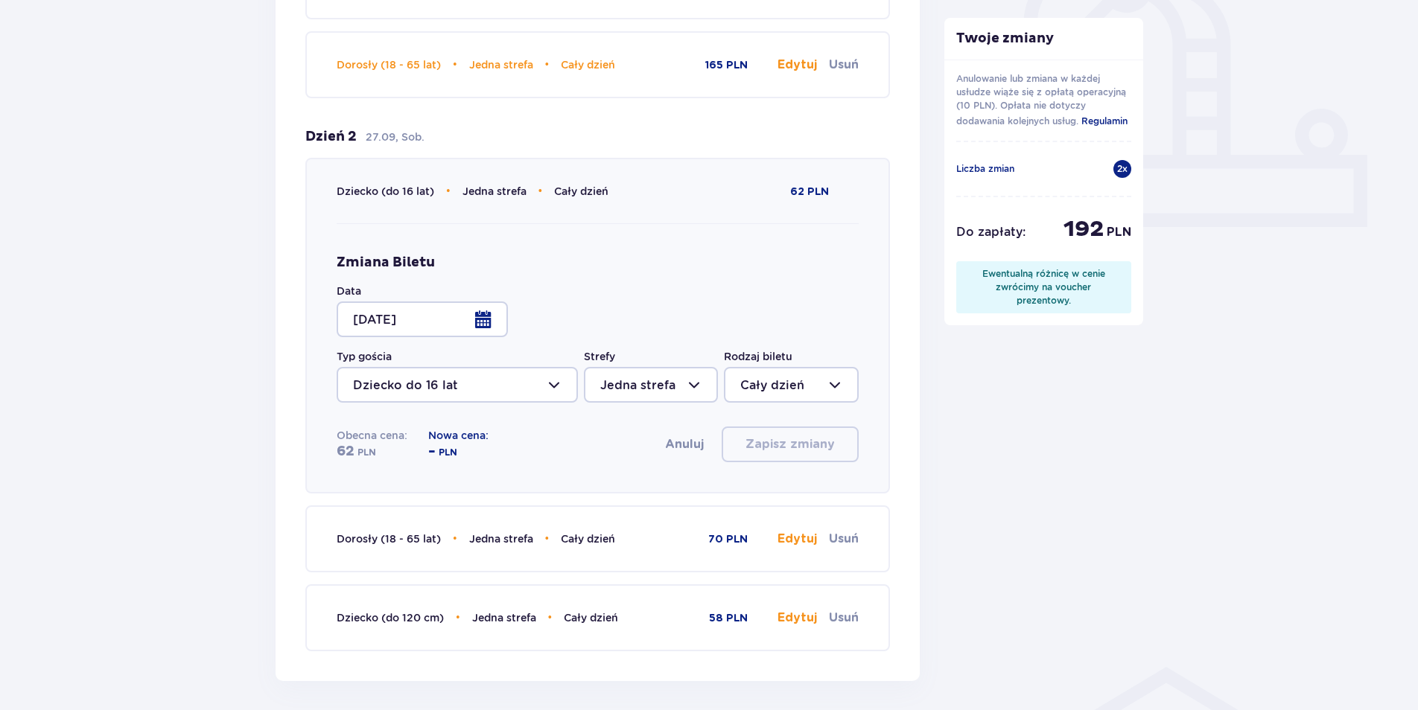
scroll to position [596, 0]
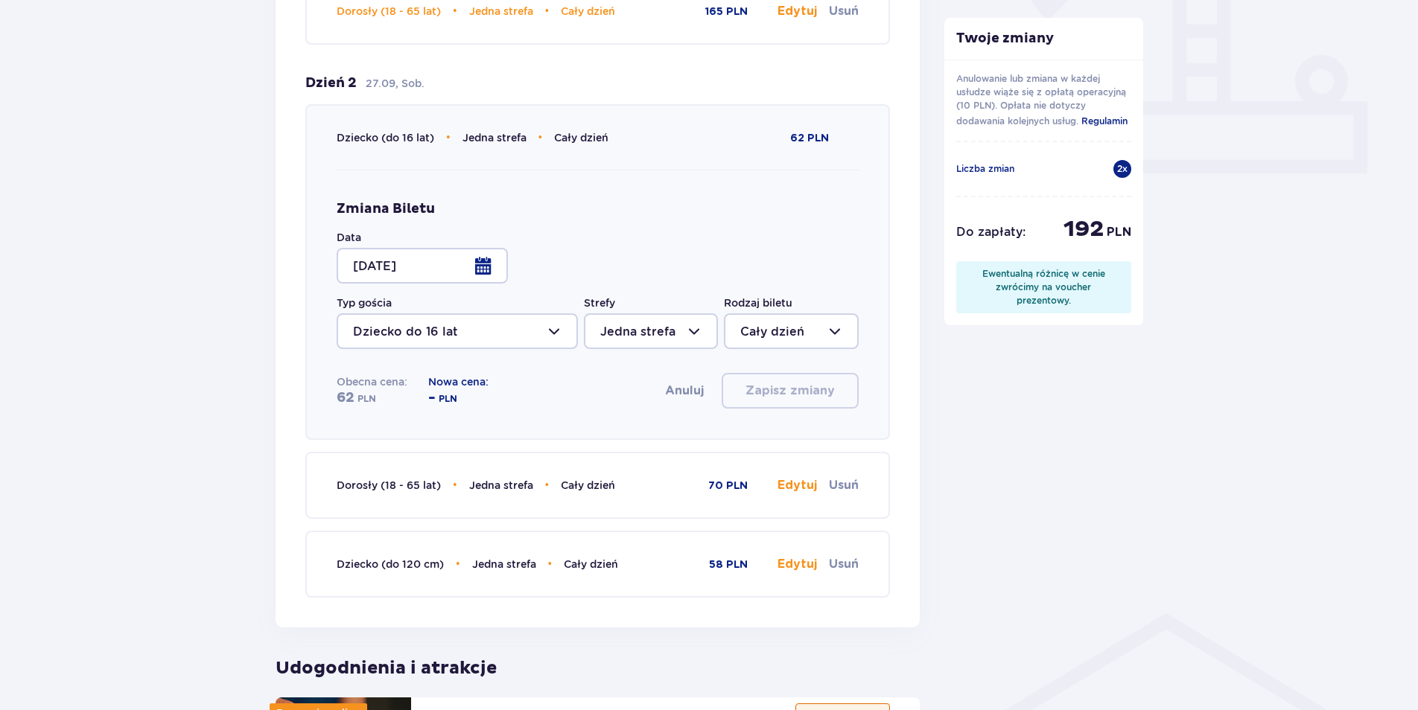
click at [481, 264] on div at bounding box center [422, 266] width 171 height 36
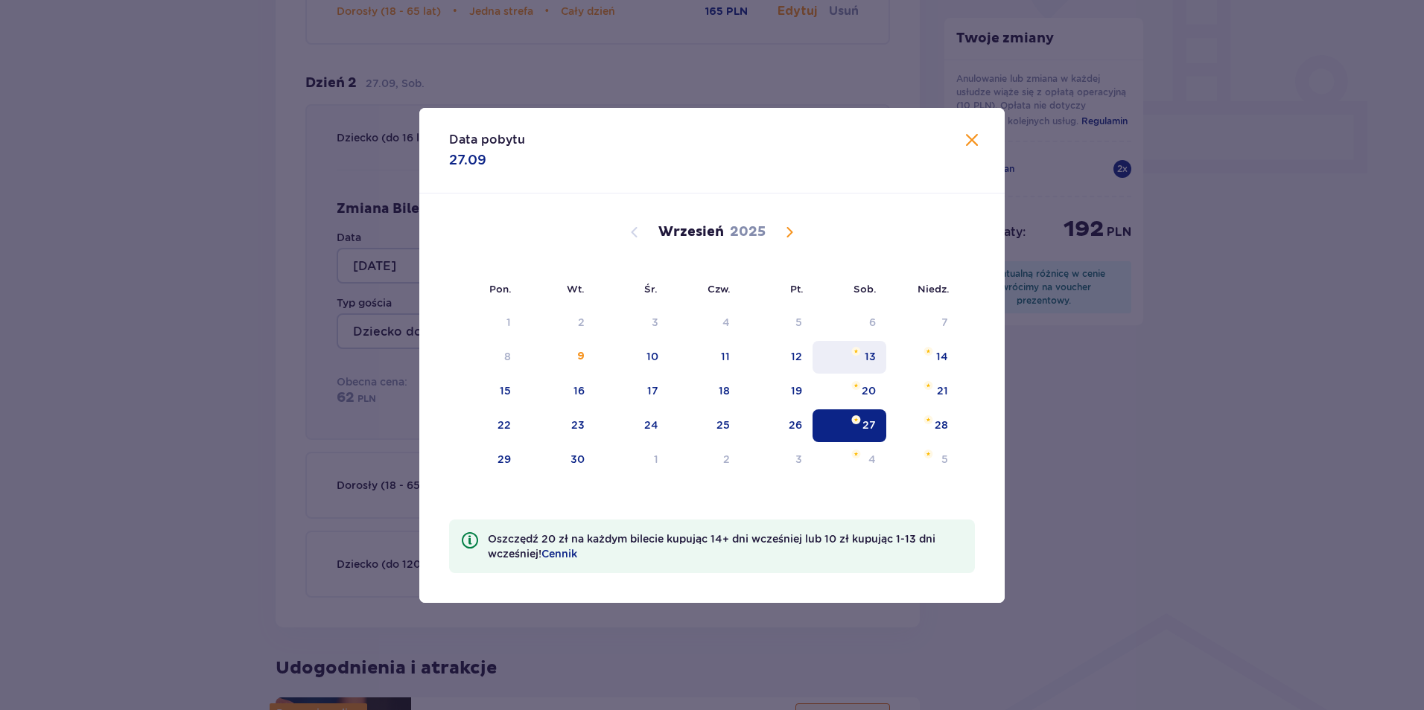
click at [875, 356] on div "13" at bounding box center [869, 356] width 11 height 15
type input "13.09.25"
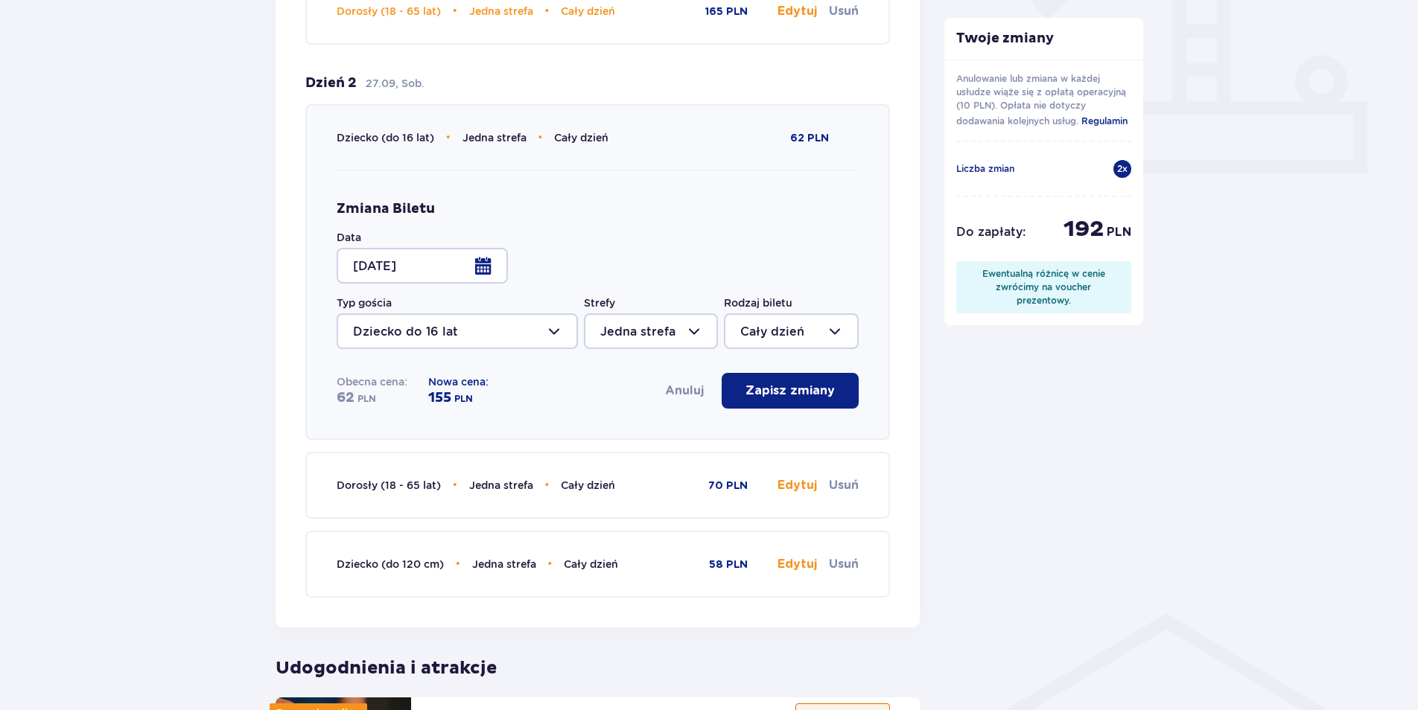
click at [786, 395] on p "Zapisz zmiany" at bounding box center [789, 391] width 89 height 16
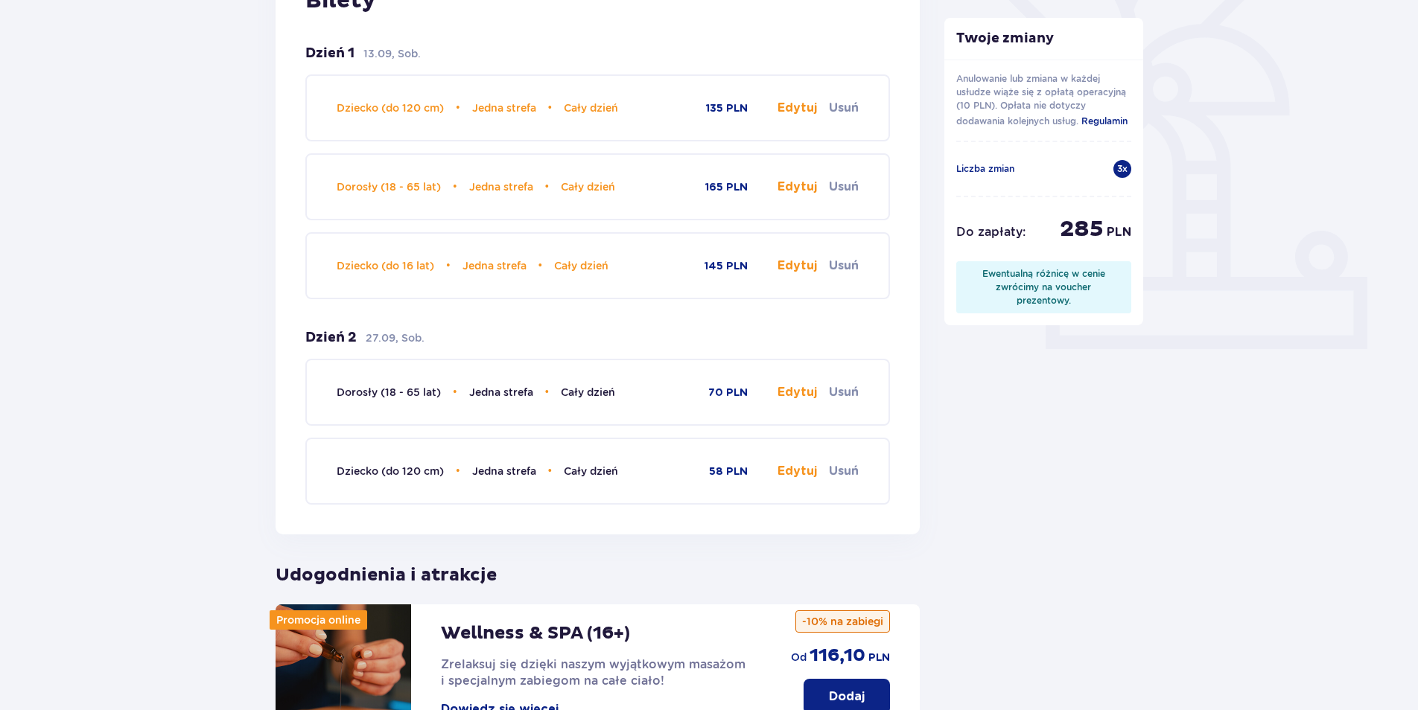
scroll to position [372, 0]
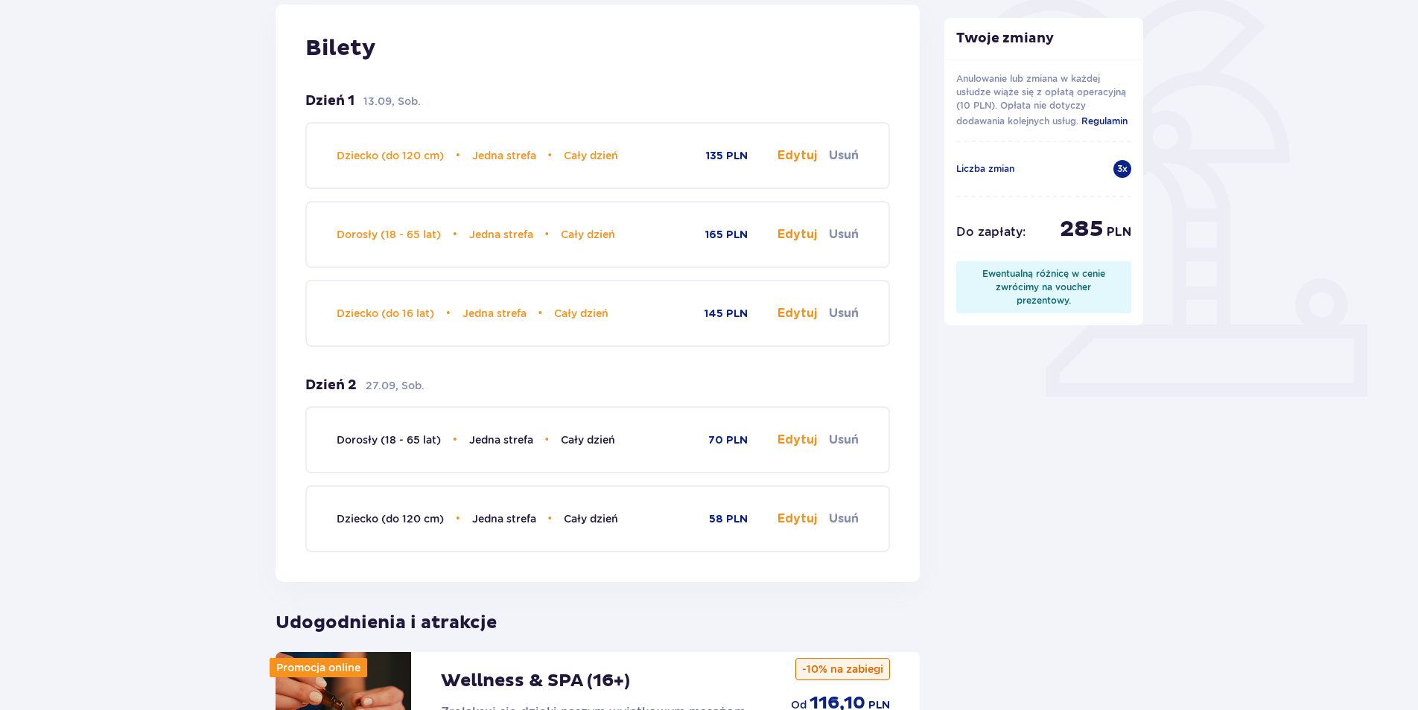
click at [793, 439] on button "Edytuj" at bounding box center [796, 440] width 39 height 16
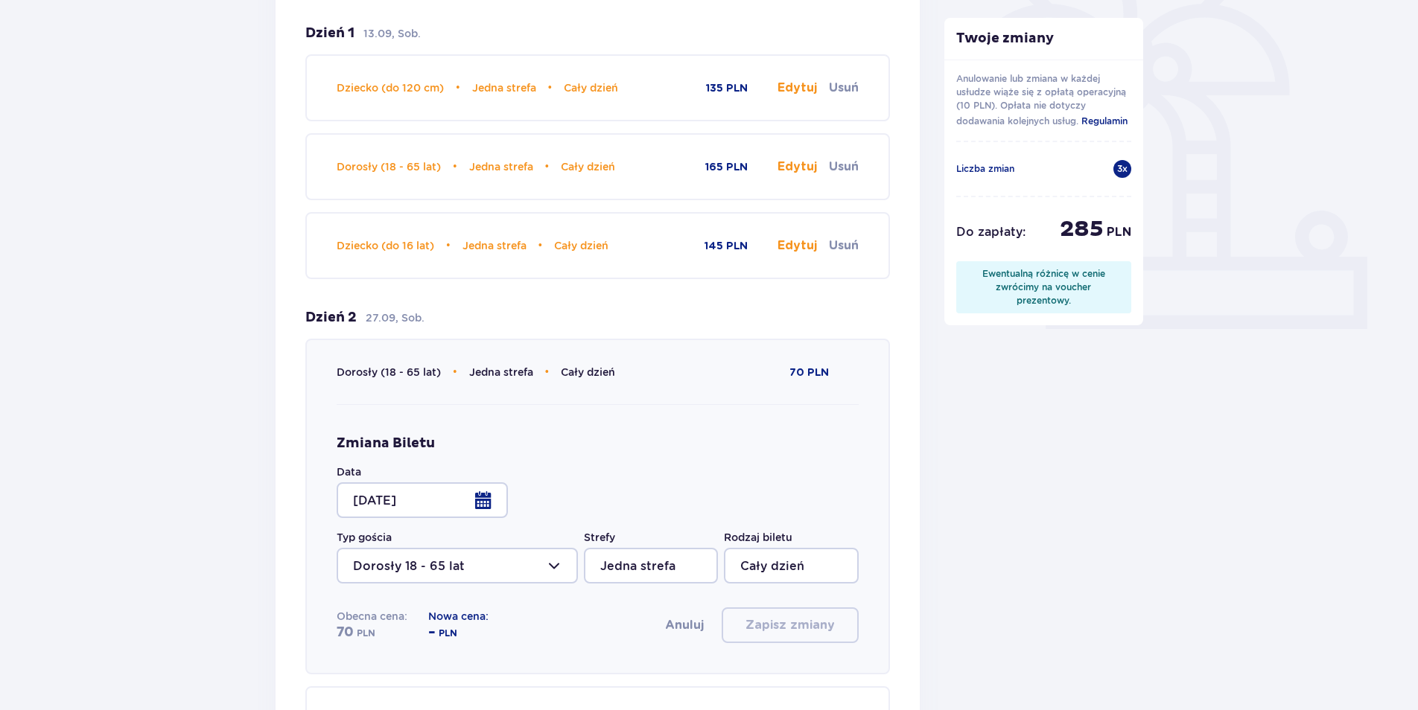
scroll to position [521, 0]
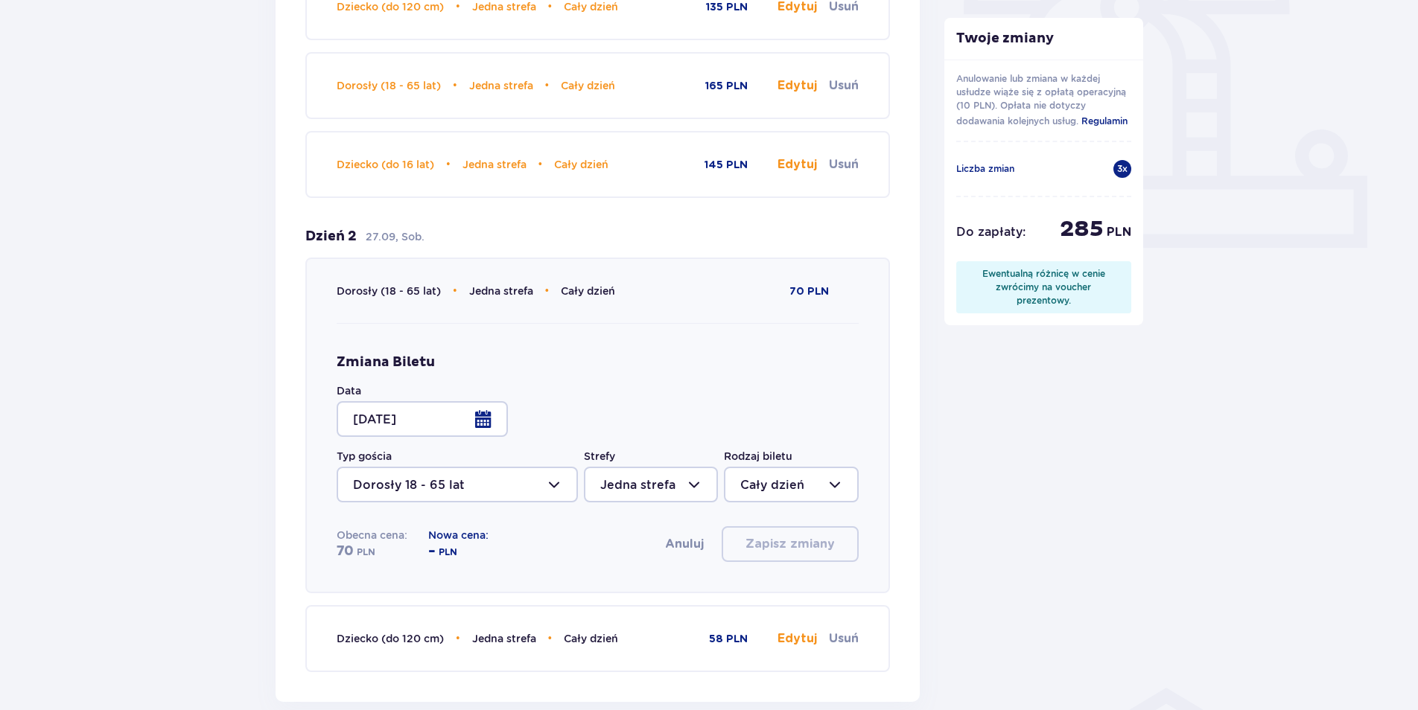
click at [482, 419] on div at bounding box center [422, 419] width 171 height 36
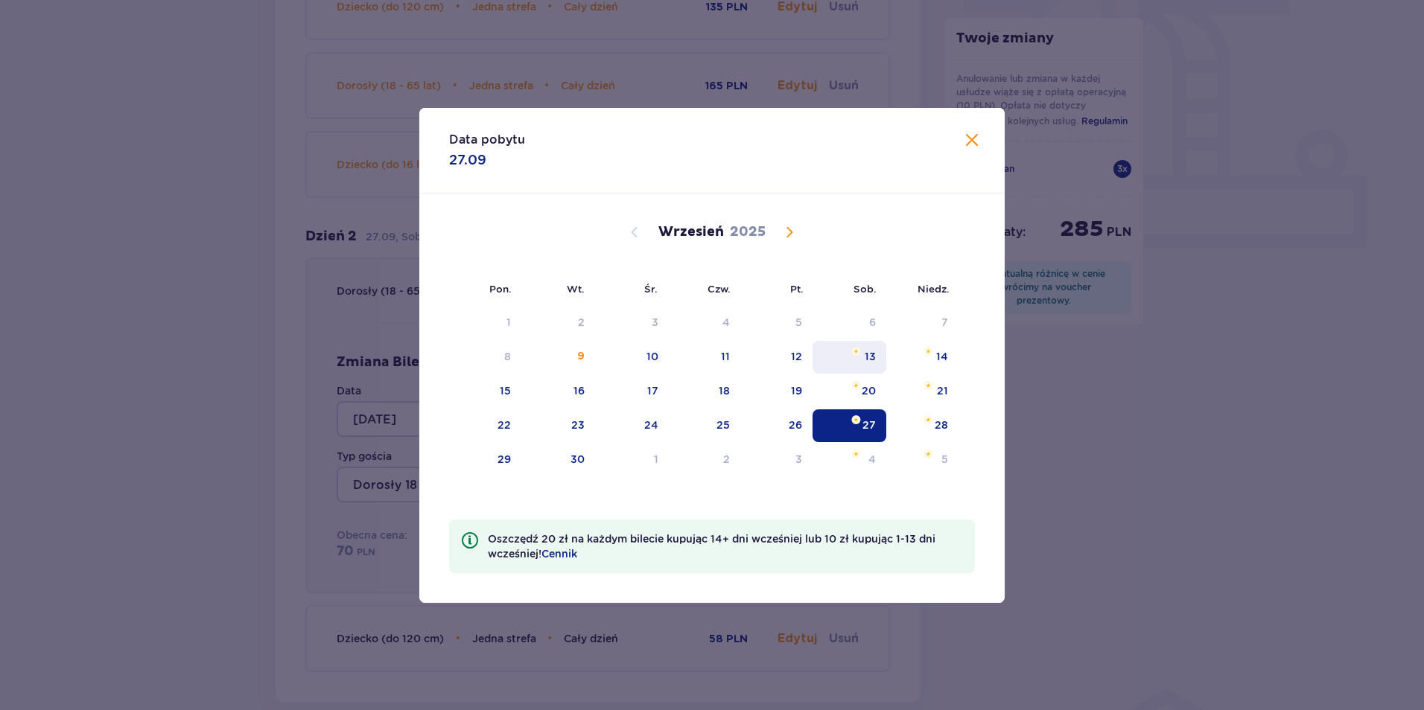
click at [861, 359] on div "13" at bounding box center [849, 357] width 74 height 33
type input "13.09.25"
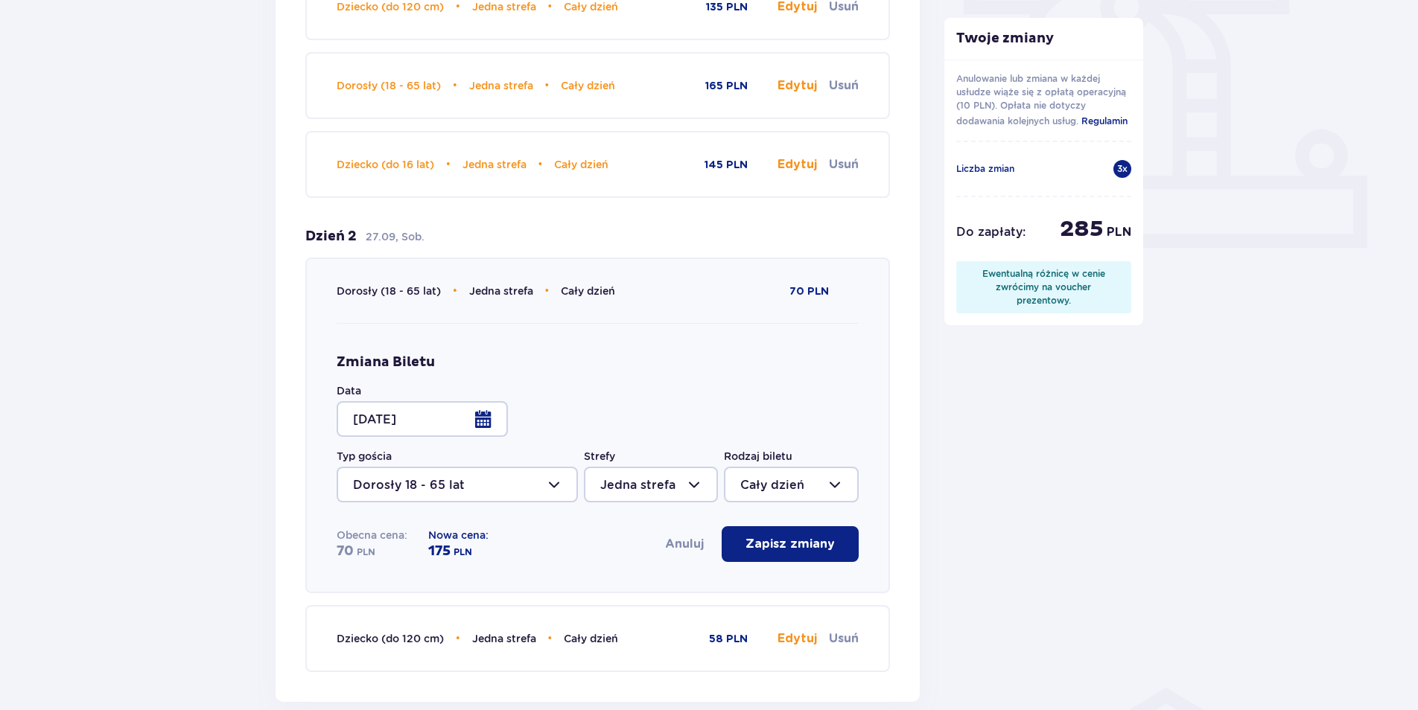
click at [789, 544] on p "Zapisz zmiany" at bounding box center [789, 544] width 89 height 16
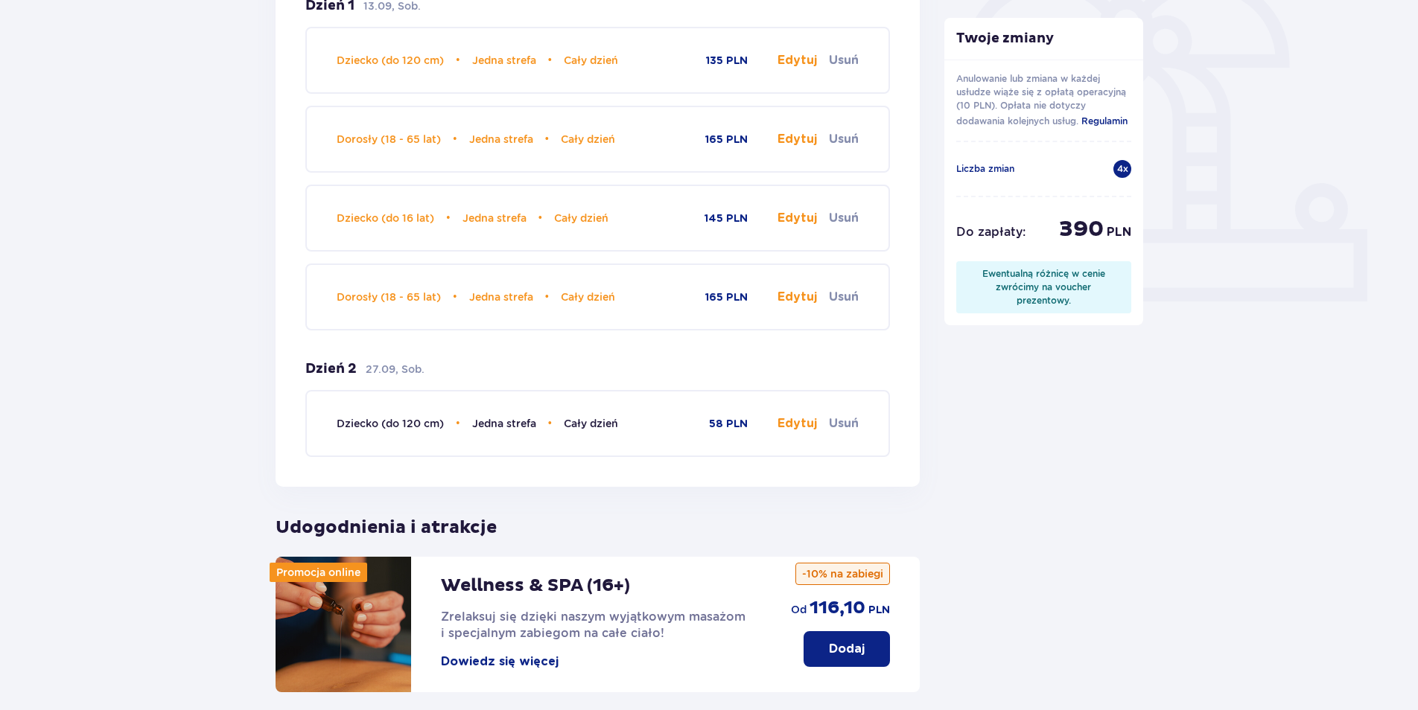
scroll to position [447, 0]
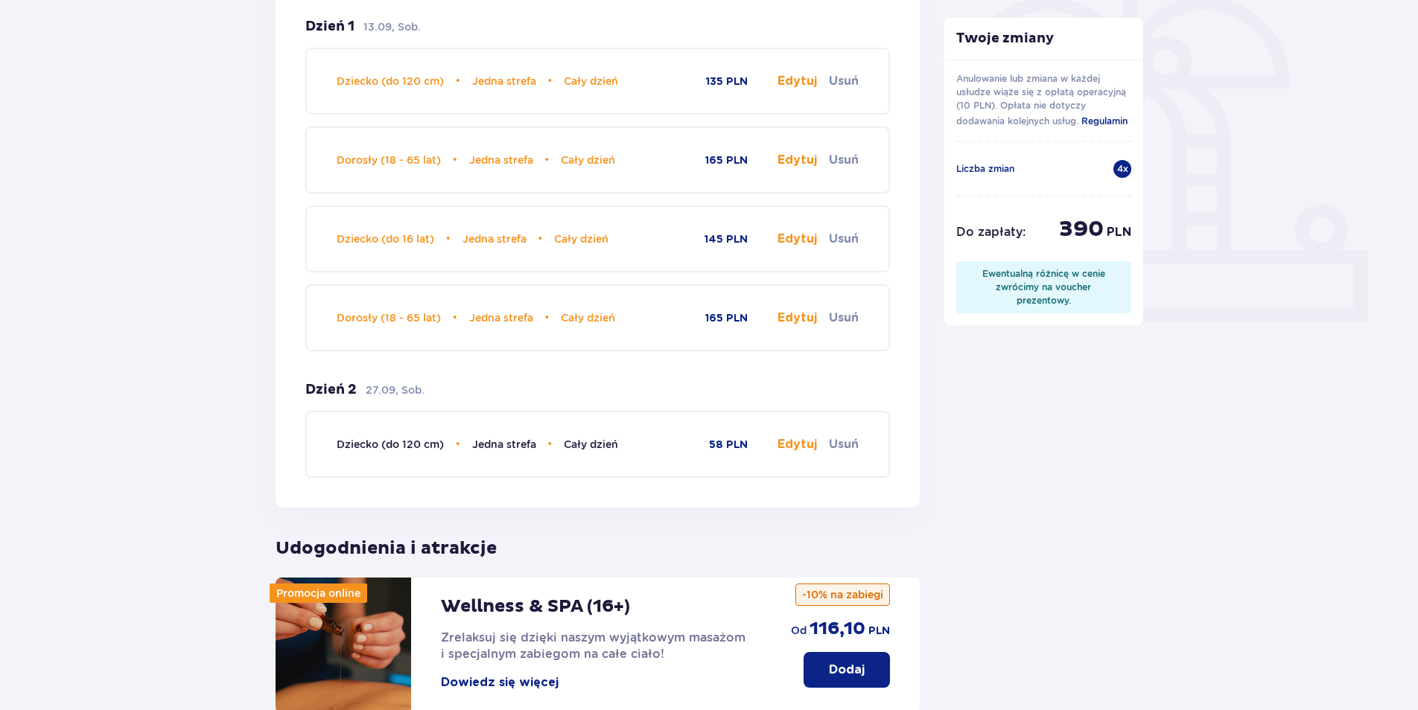
click at [793, 442] on button "Edytuj" at bounding box center [796, 444] width 39 height 16
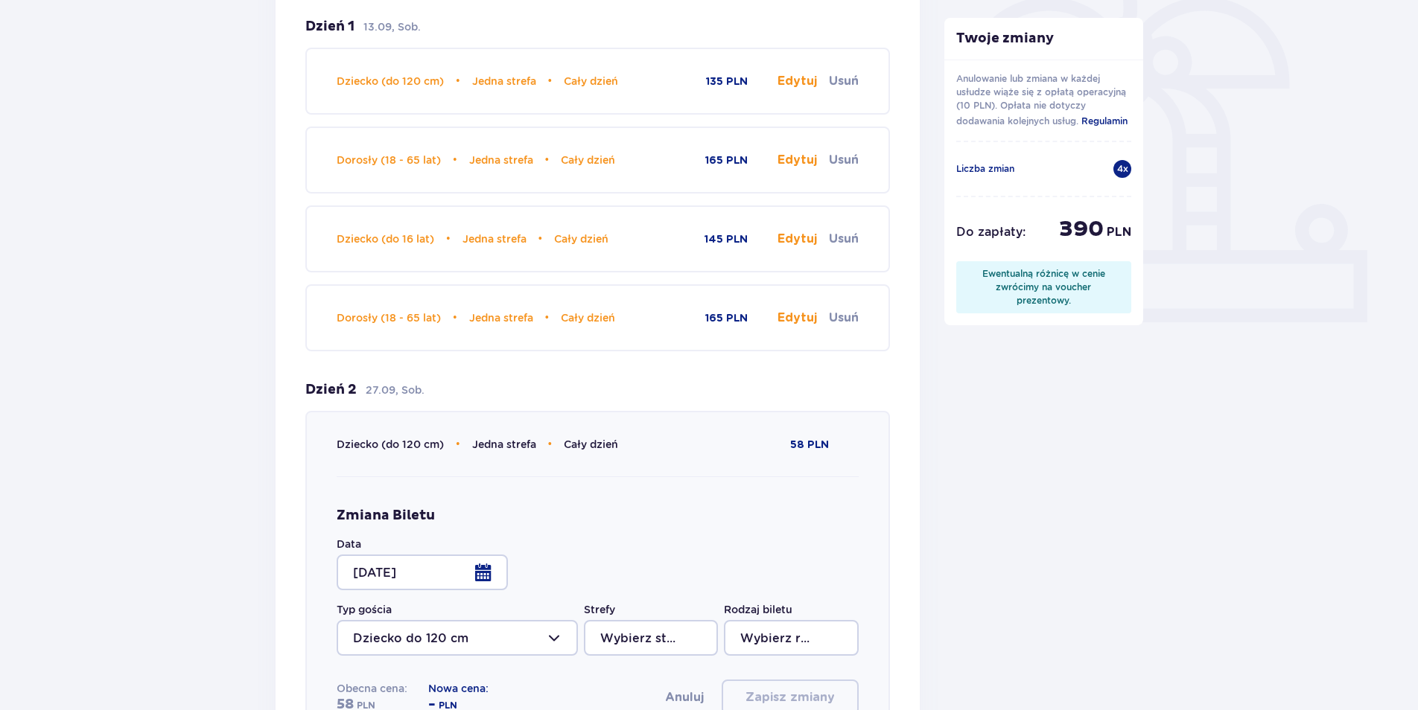
type input "Jedna strefa"
type input "Cały dzień"
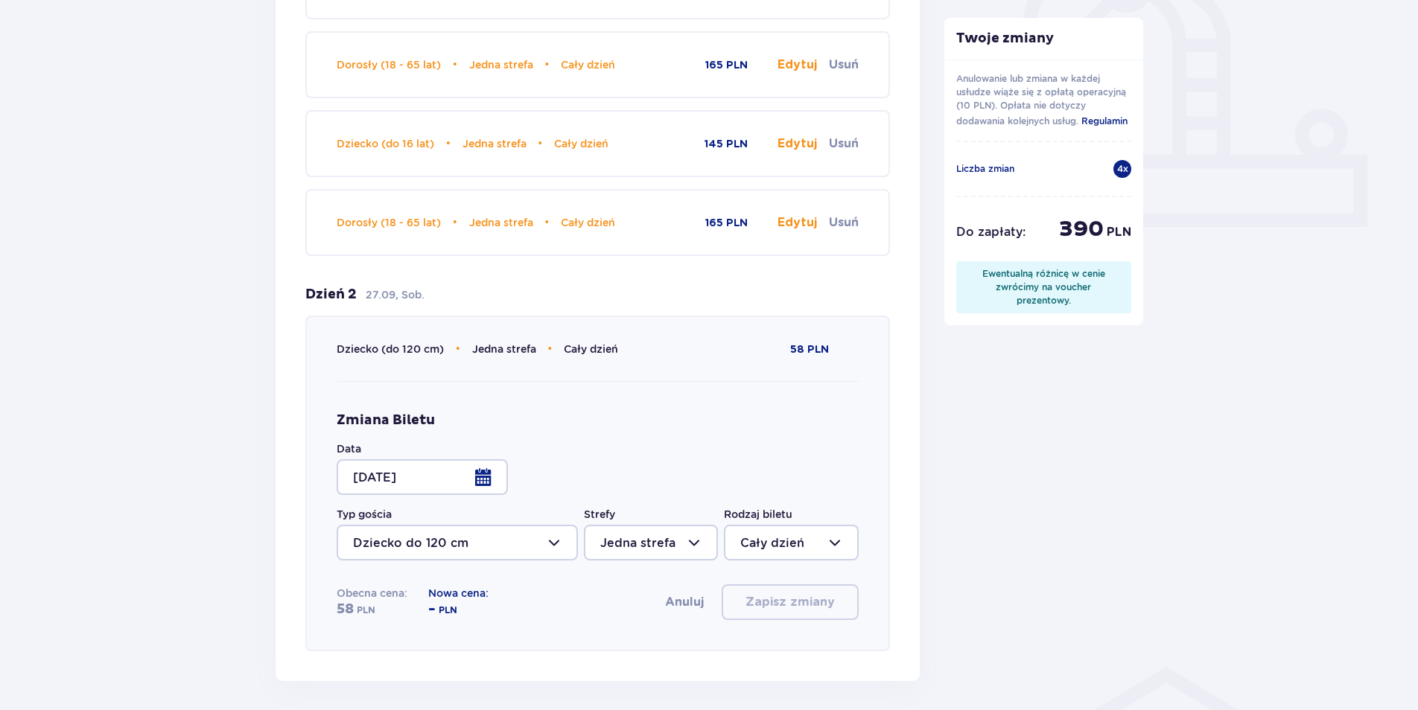
scroll to position [670, 0]
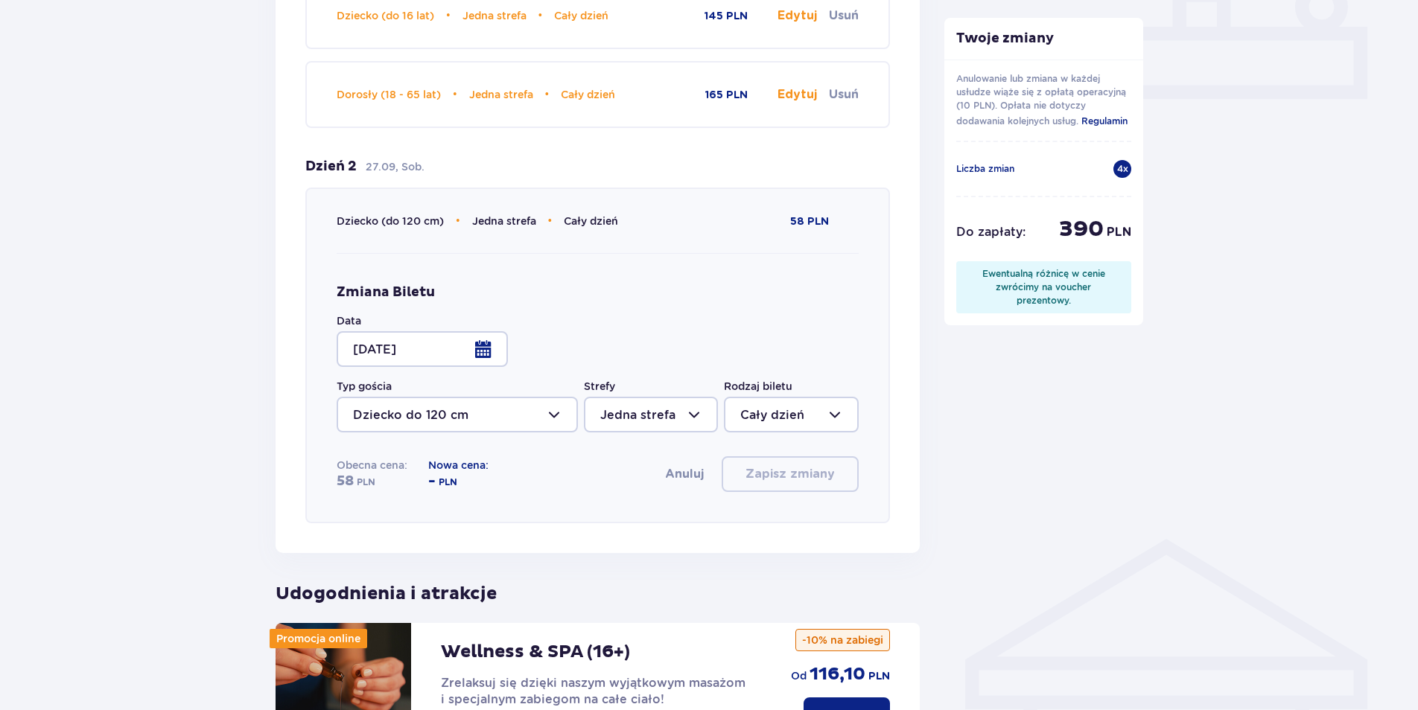
click at [487, 347] on div at bounding box center [422, 349] width 171 height 36
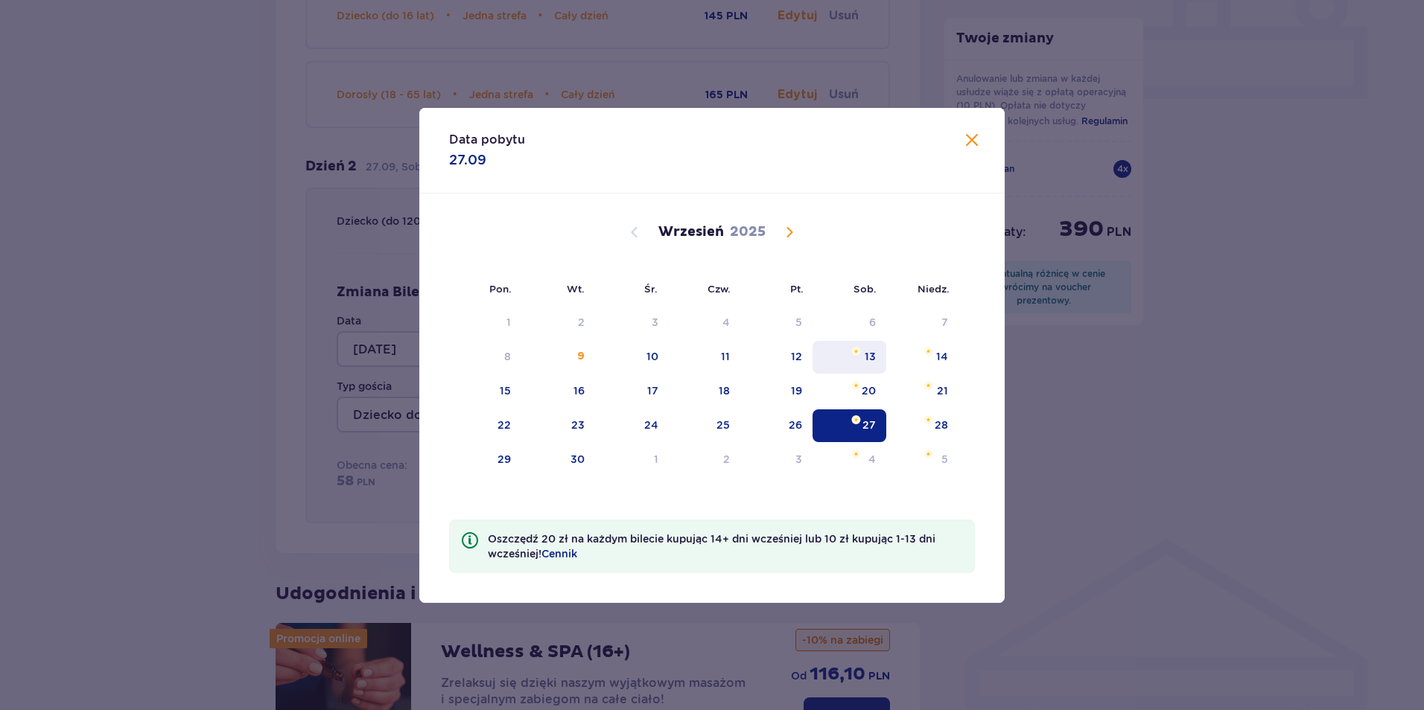
click at [867, 364] on div "13" at bounding box center [849, 357] width 74 height 33
type input "13.09.25"
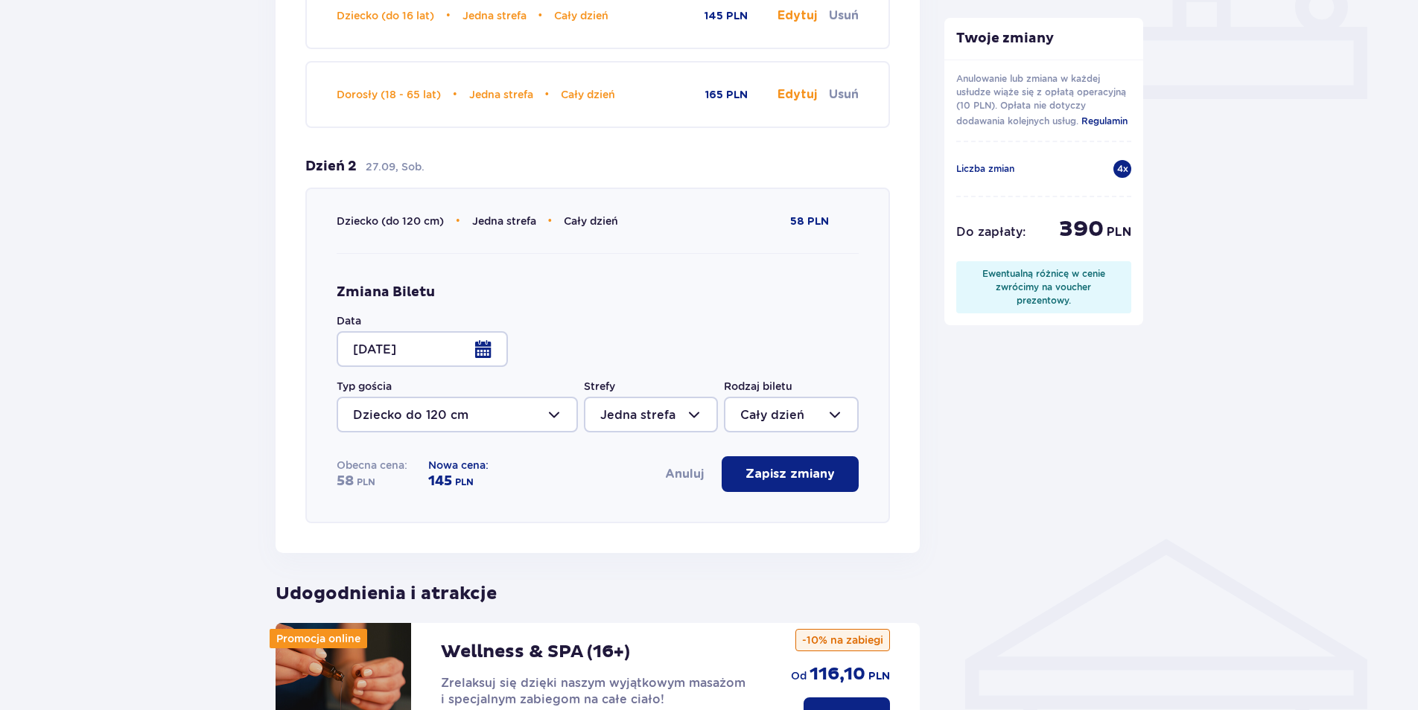
click at [777, 482] on p "Zapisz zmiany" at bounding box center [789, 474] width 89 height 16
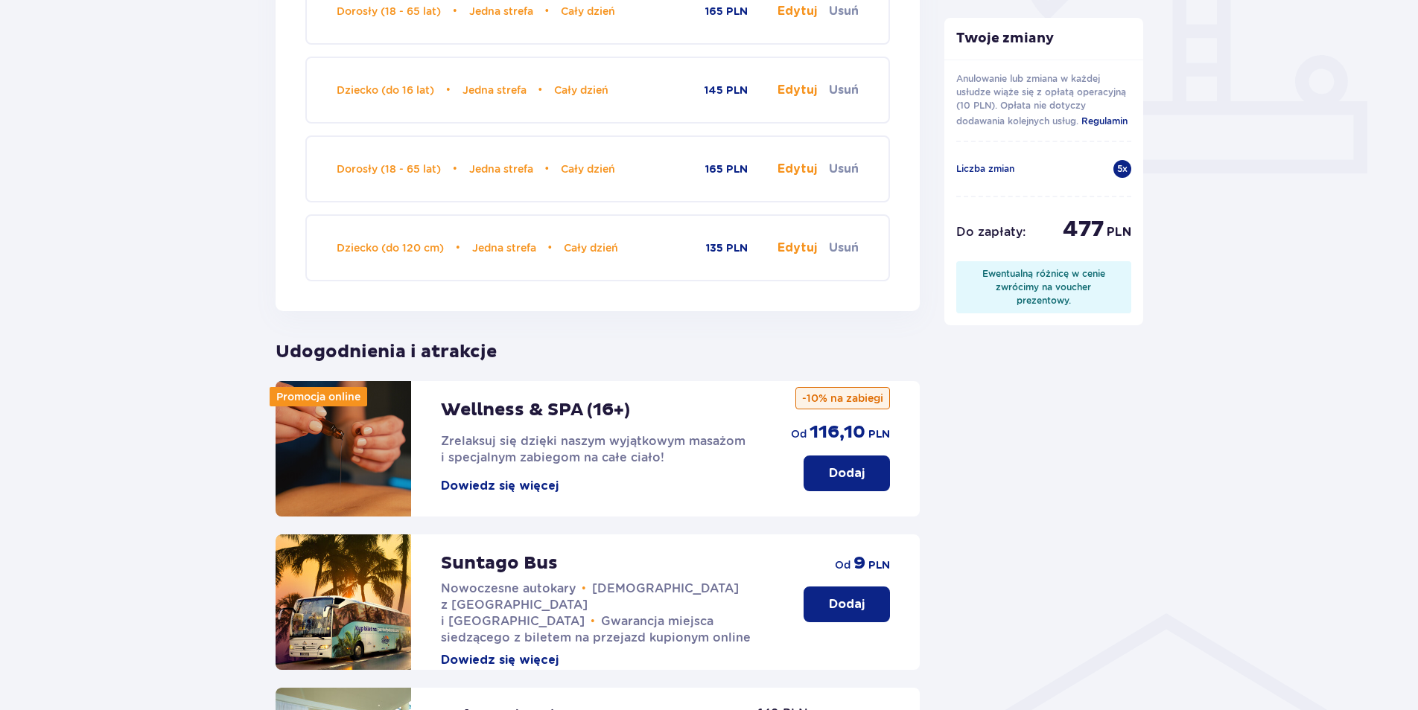
scroll to position [852, 0]
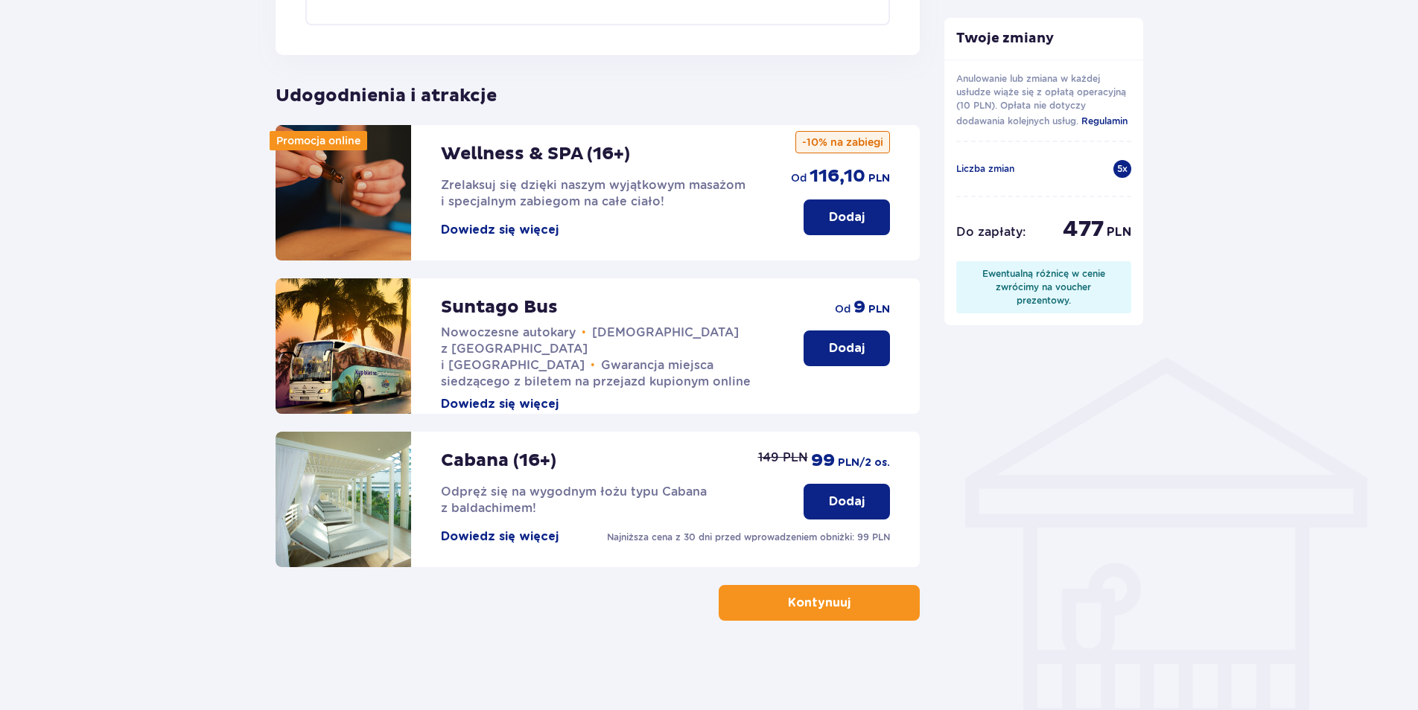
click at [341, 510] on img at bounding box center [343, 500] width 136 height 136
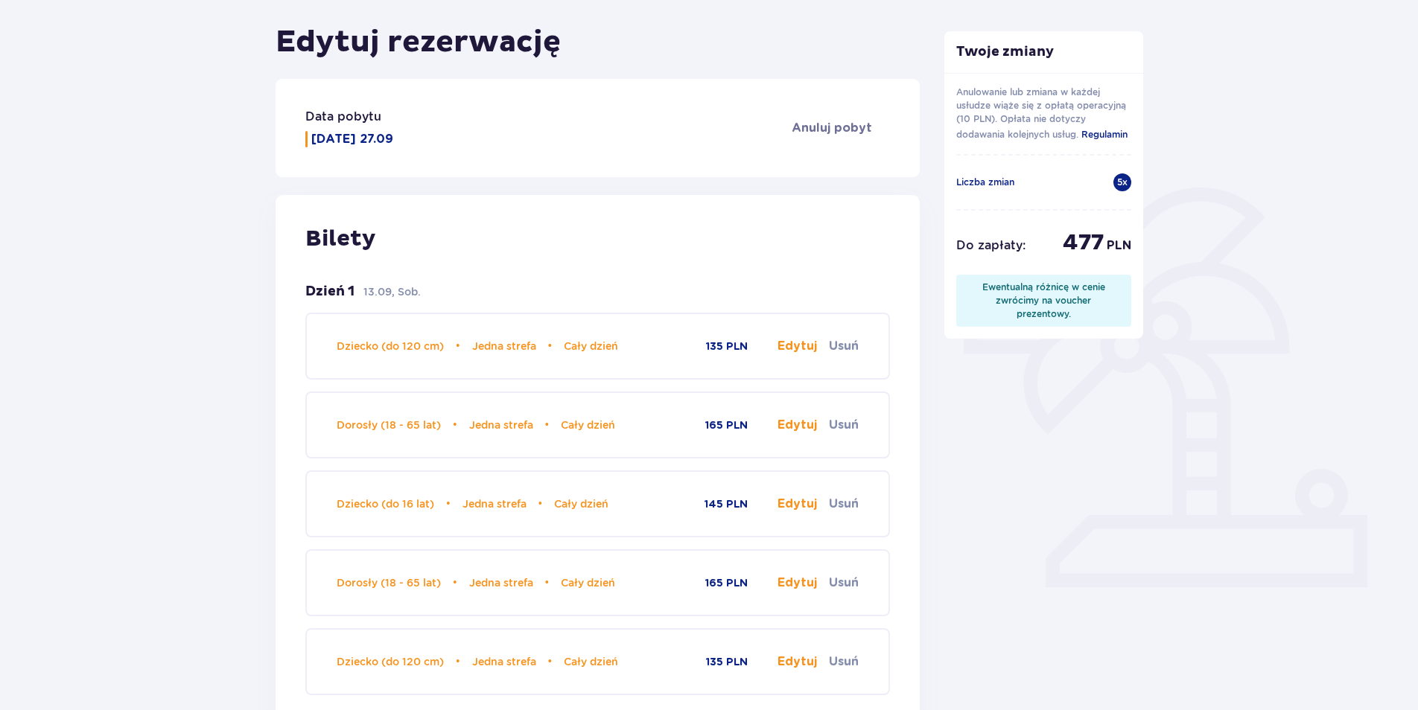
scroll to position [0, 0]
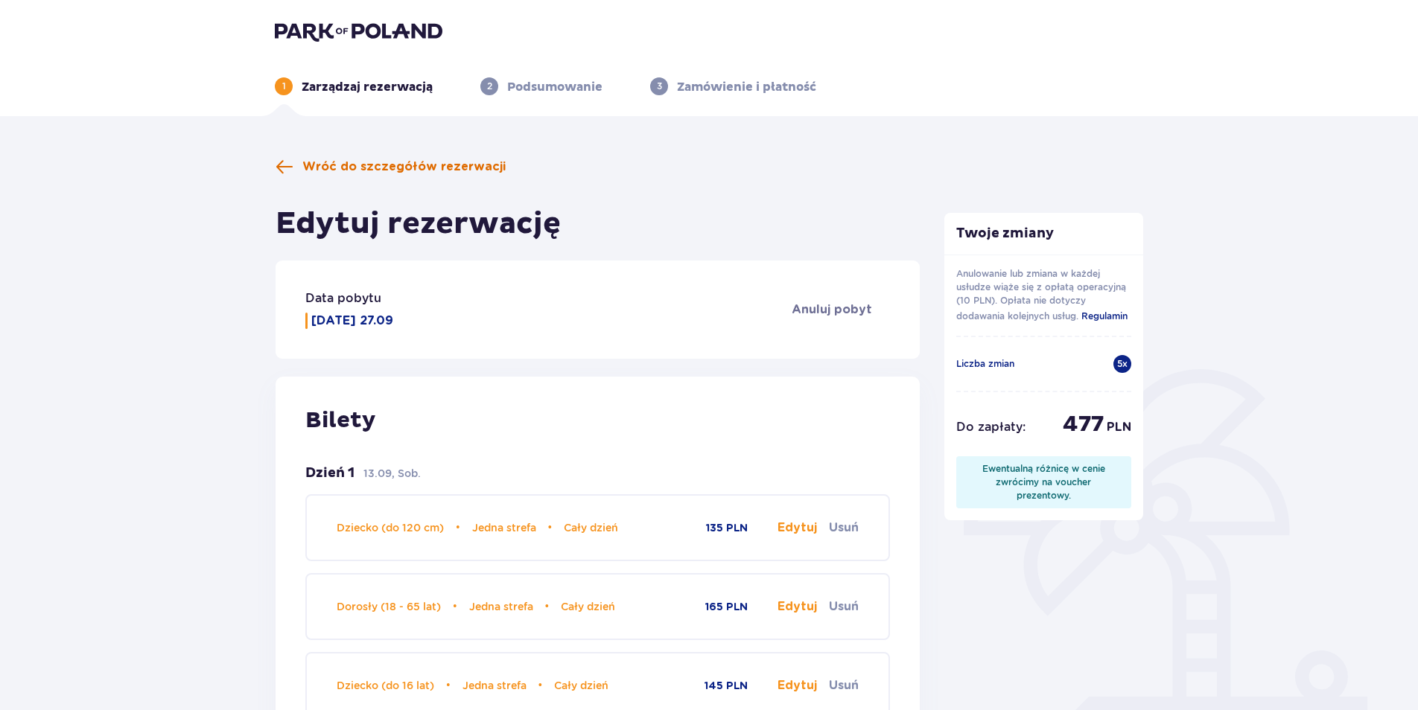
click at [340, 169] on span "Wróć do szczegółów rezerwacji" at bounding box center [403, 167] width 203 height 16
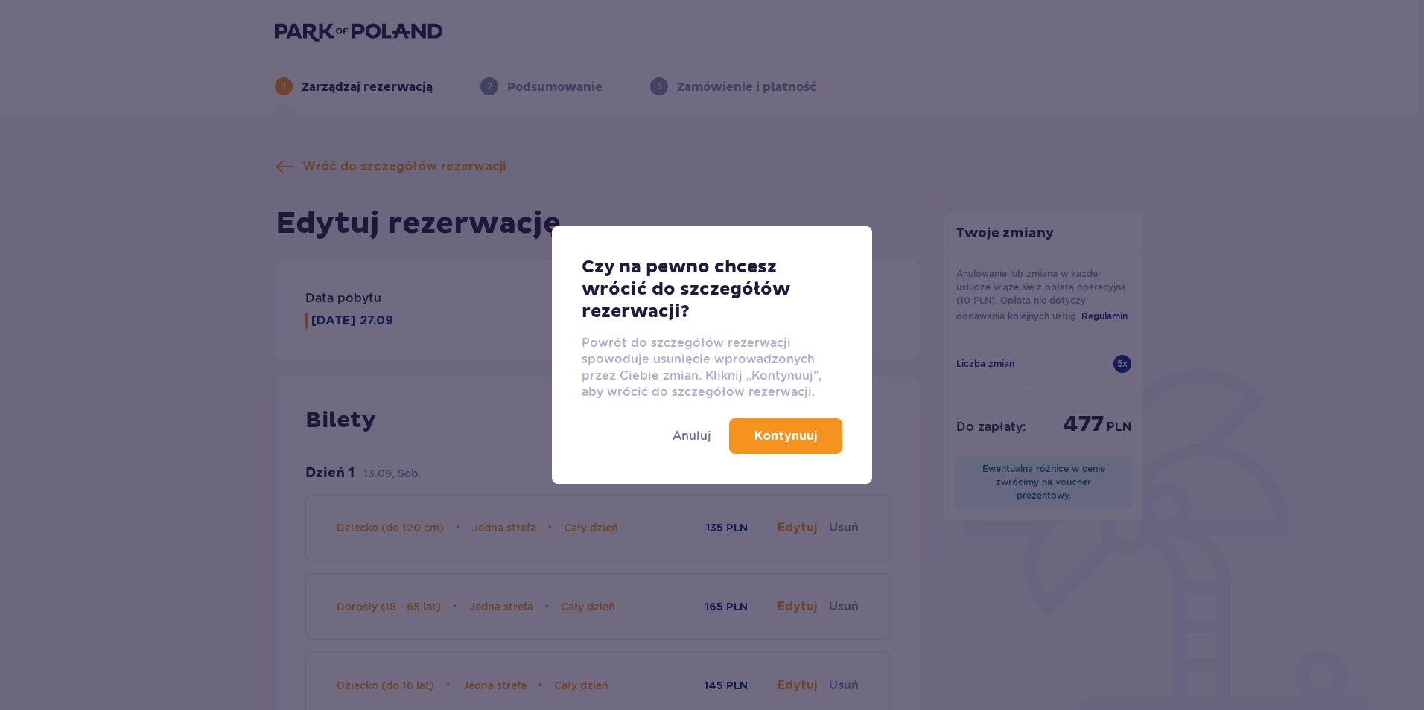
click at [802, 439] on p "Kontynuuj" at bounding box center [785, 436] width 63 height 16
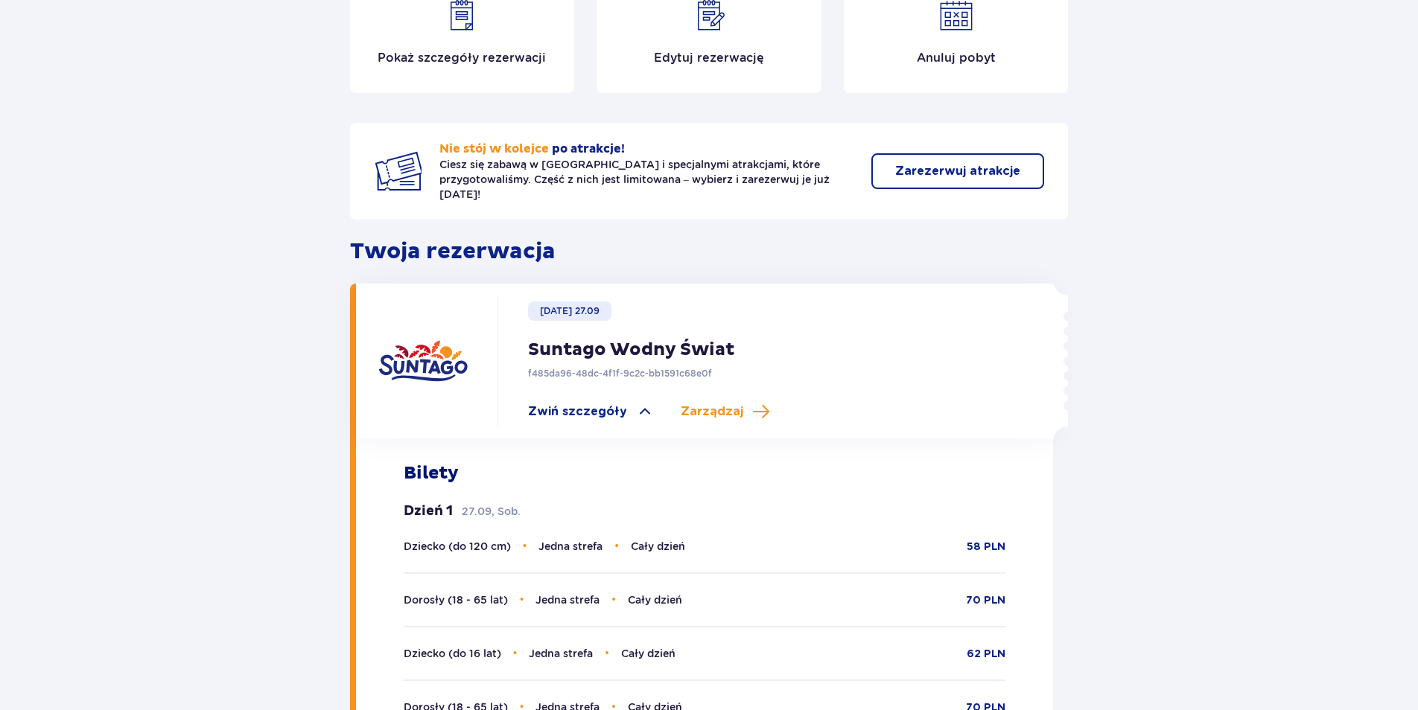
scroll to position [223, 0]
